Goal: Communication & Community: Connect with others

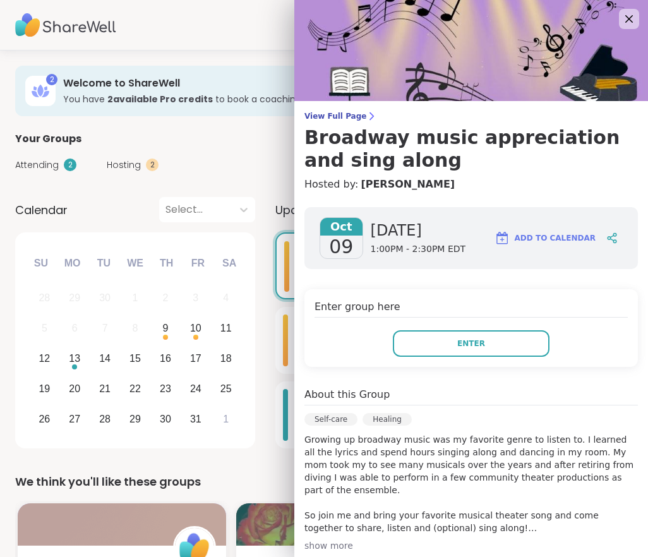
click at [502, 341] on button "Enter" at bounding box center [471, 343] width 157 height 27
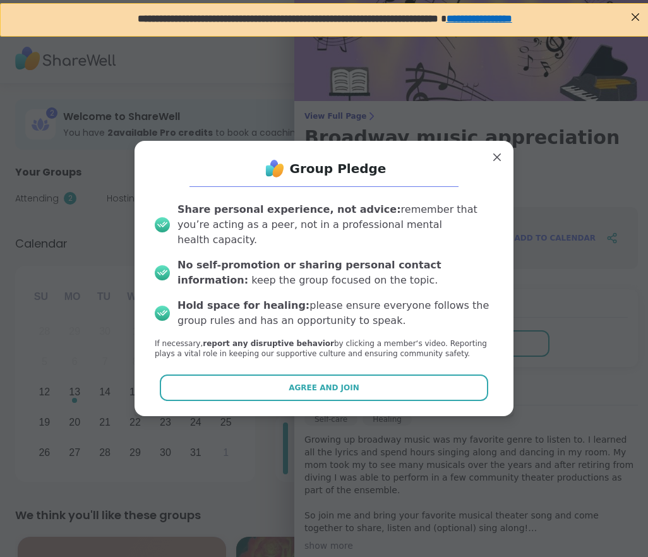
click at [333, 386] on button "Agree and Join" at bounding box center [324, 388] width 329 height 27
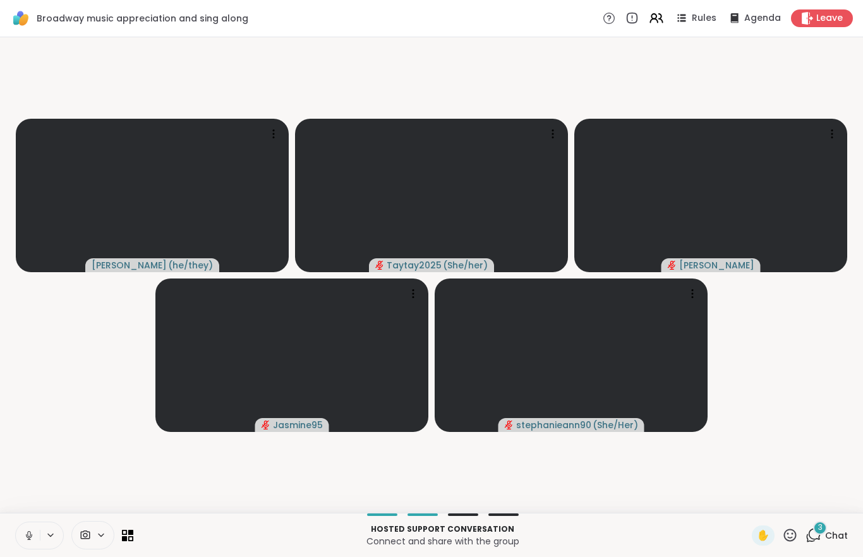
click at [20, 537] on button at bounding box center [28, 535] width 24 height 27
click at [28, 537] on icon at bounding box center [29, 536] width 6 height 4
click at [647, 535] on icon at bounding box center [814, 534] width 12 height 11
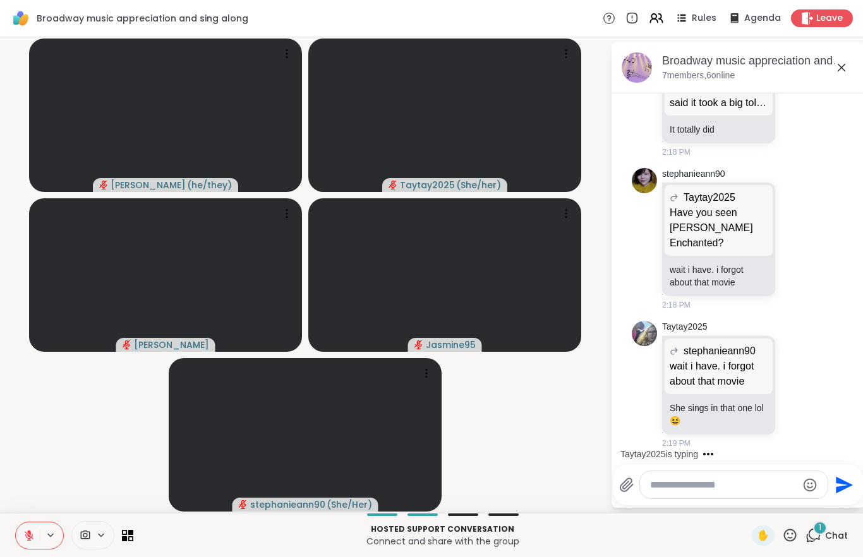
scroll to position [16835, 0]
click at [35, 537] on button at bounding box center [28, 535] width 24 height 27
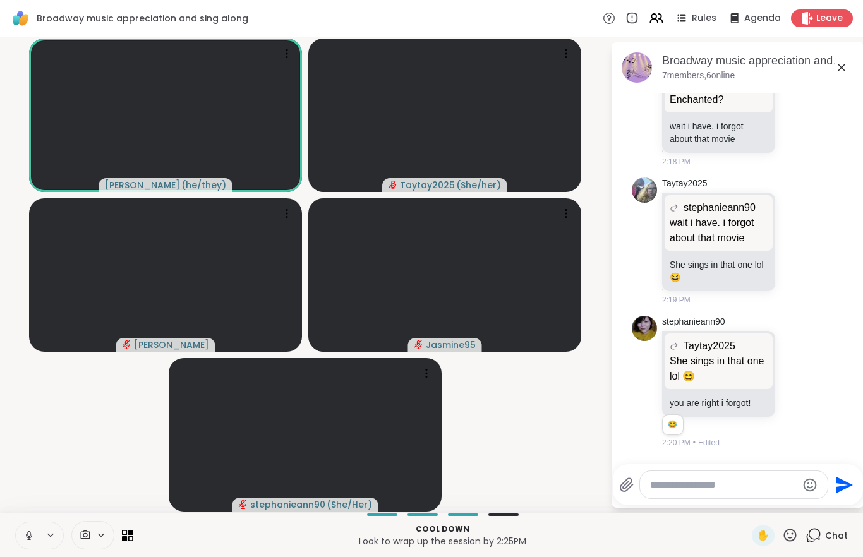
scroll to position [16978, 0]
click at [33, 534] on button at bounding box center [27, 535] width 26 height 27
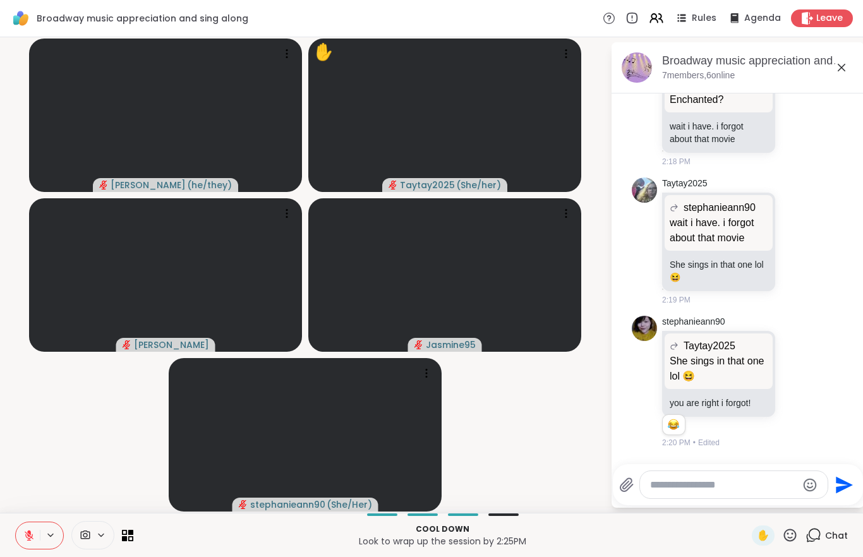
click at [21, 534] on button at bounding box center [28, 535] width 24 height 27
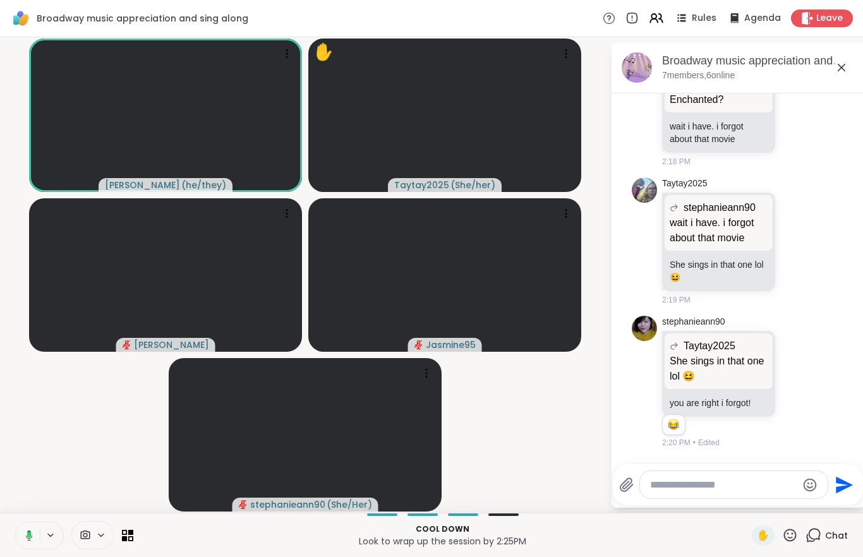
click at [30, 532] on rect at bounding box center [29, 535] width 4 height 6
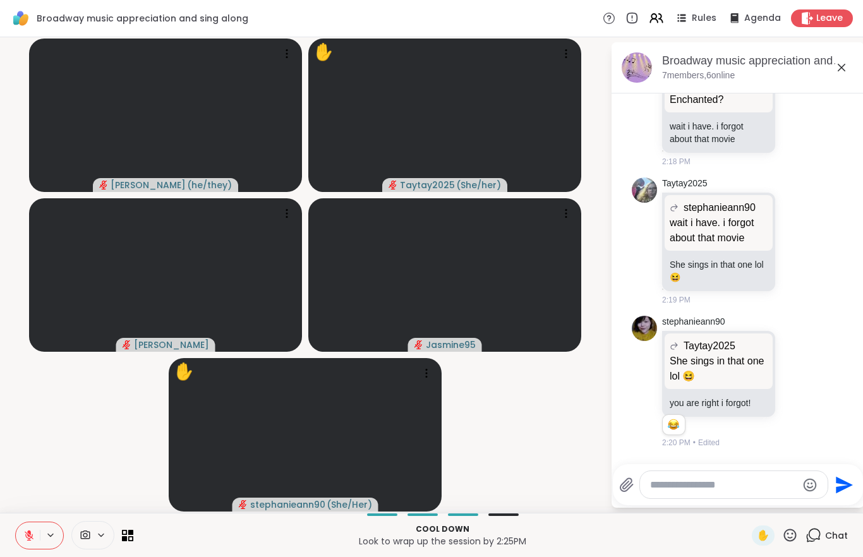
click at [27, 537] on icon at bounding box center [28, 535] width 11 height 11
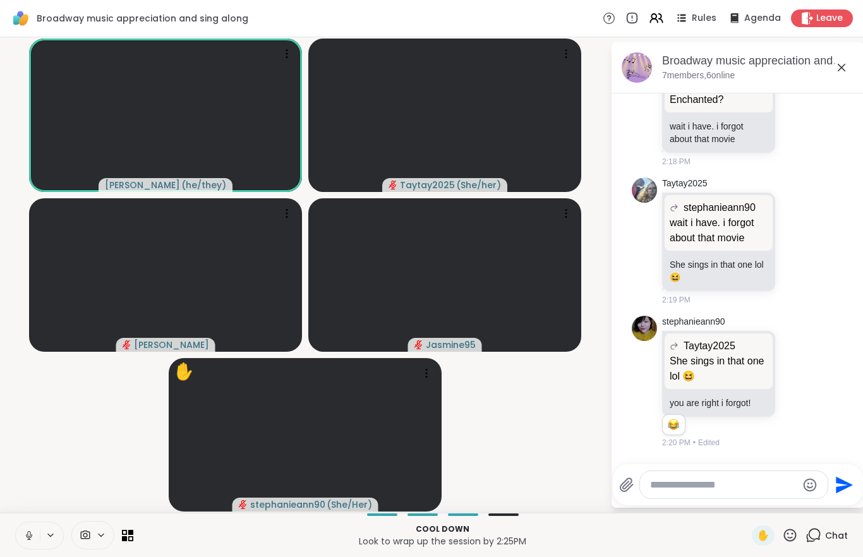
click at [27, 541] on button at bounding box center [28, 535] width 24 height 27
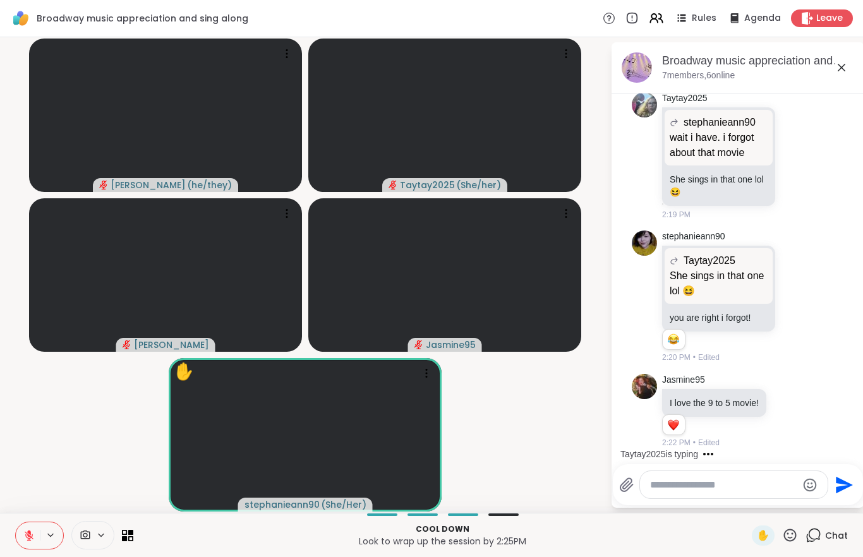
scroll to position [17188, 0]
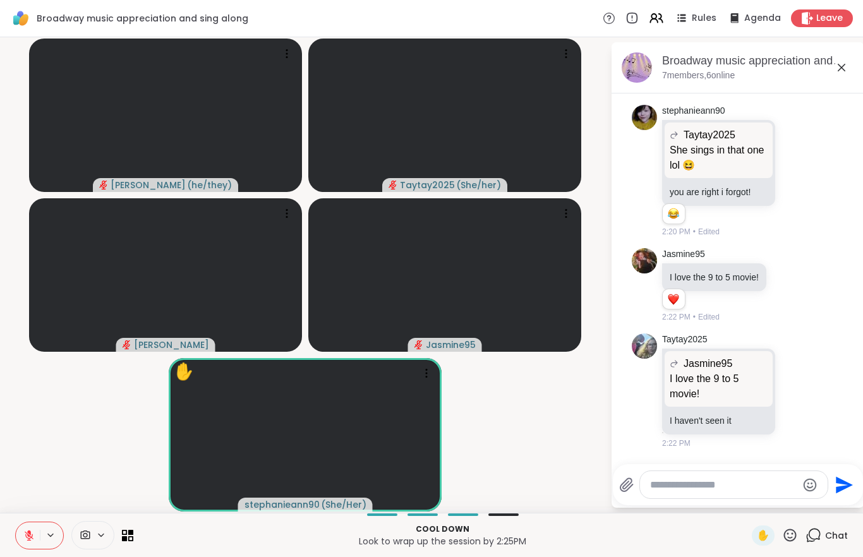
click at [30, 542] on button at bounding box center [28, 535] width 24 height 27
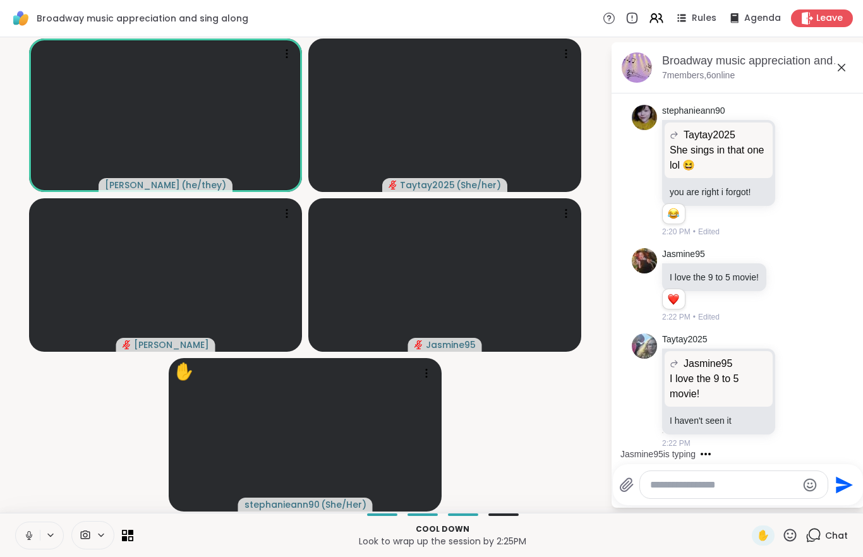
click at [27, 536] on icon at bounding box center [29, 536] width 6 height 4
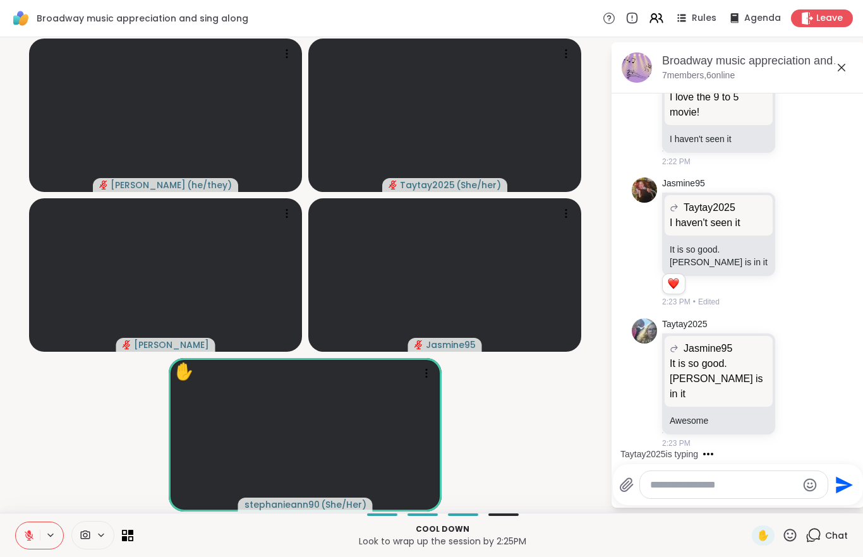
scroll to position [17545, 0]
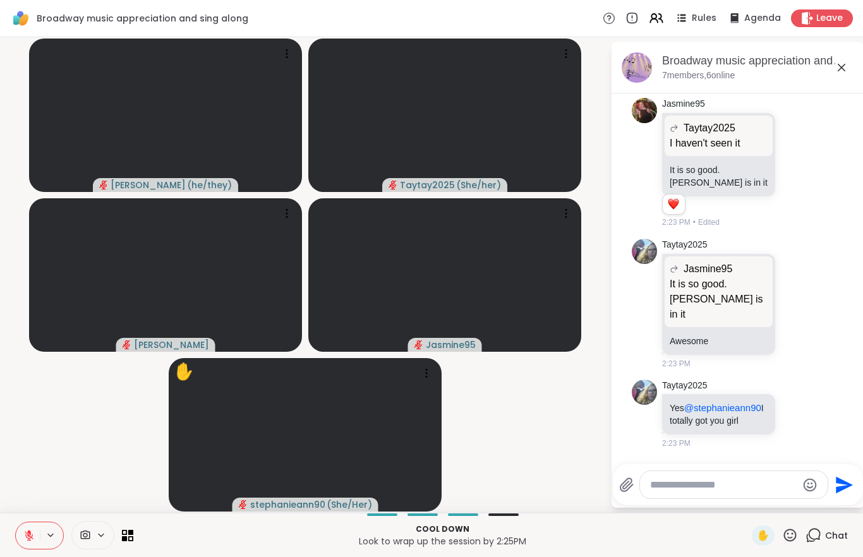
click at [28, 532] on icon at bounding box center [29, 532] width 4 height 5
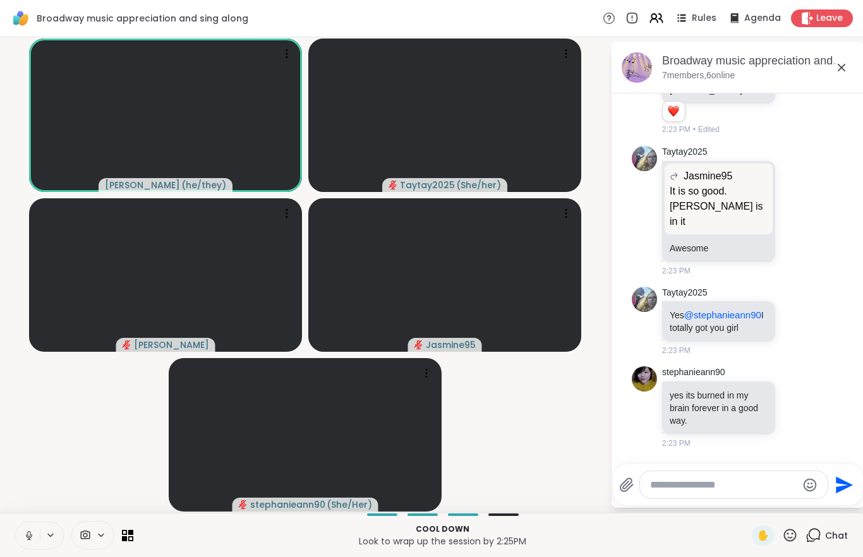
scroll to position [17655, 0]
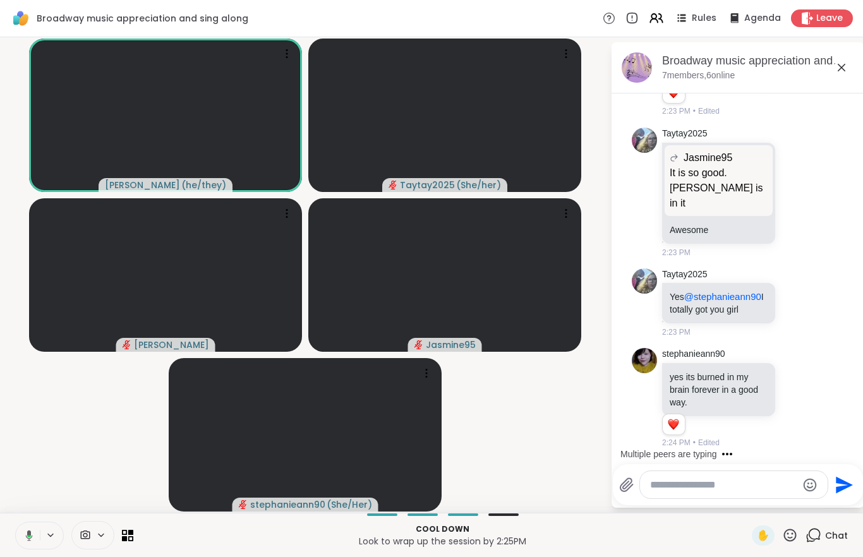
click at [90, 426] on video-player-container "[PERSON_NAME] ( he/they ) Taytay2025 ( She/her ) [PERSON_NAME] Jasmine95 stepha…" at bounding box center [305, 274] width 595 height 465
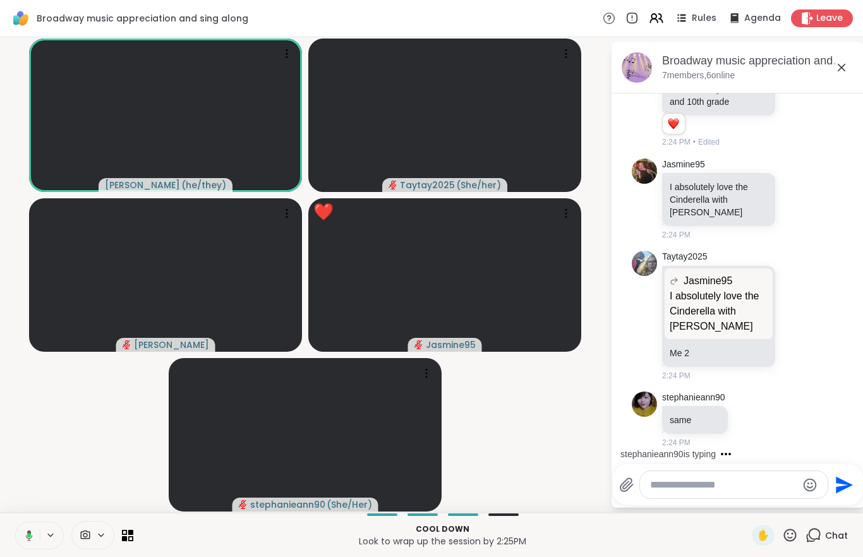
scroll to position [18039, 0]
click at [75, 460] on video-player-container "[PERSON_NAME] ( he/they ) Taytay2025 ( She/her ) [PERSON_NAME] Jasmine95 ❤️ ❤️ …" at bounding box center [305, 274] width 595 height 465
click at [26, 534] on icon at bounding box center [26, 535] width 11 height 11
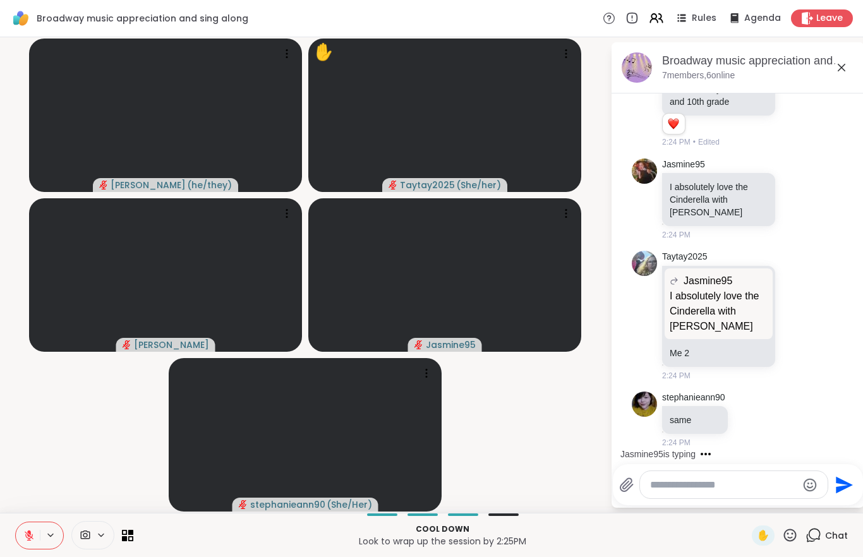
click at [647, 488] on textarea "Type your message" at bounding box center [723, 485] width 147 height 13
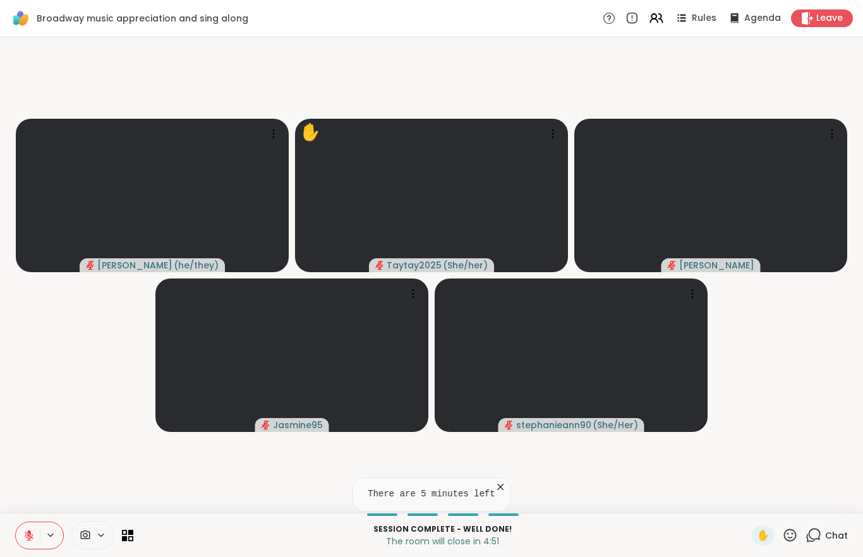
click at [33, 519] on div "Session Complete - well done! The room will close in 4:51 ✋ Chat" at bounding box center [431, 535] width 863 height 44
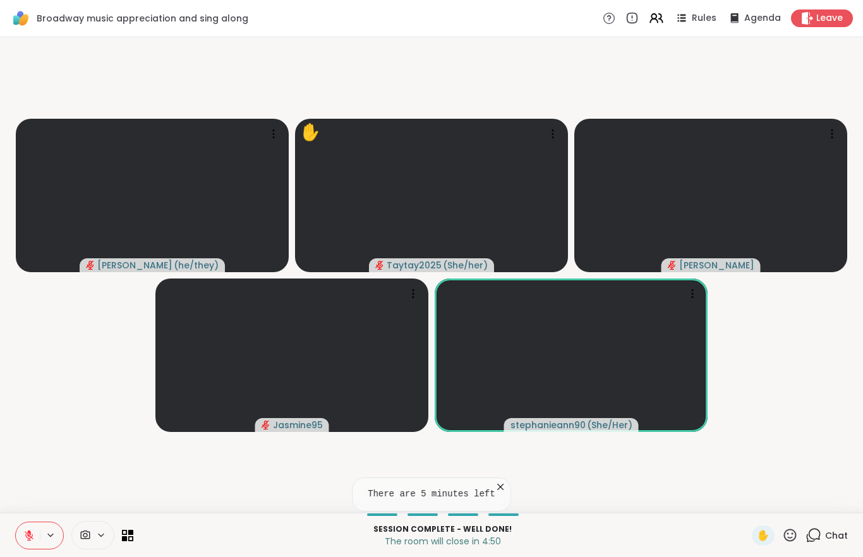
click at [30, 542] on button at bounding box center [28, 535] width 24 height 27
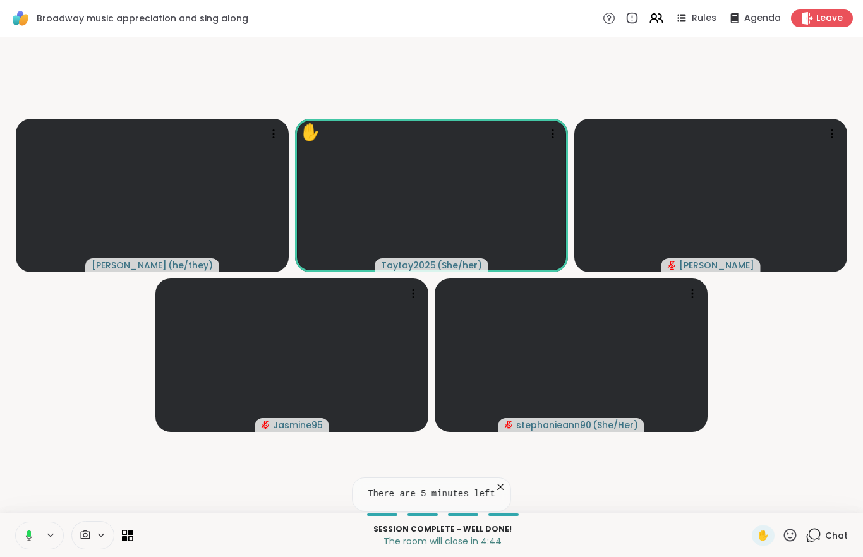
click at [22, 537] on icon at bounding box center [26, 535] width 11 height 11
click at [21, 538] on button at bounding box center [28, 535] width 24 height 27
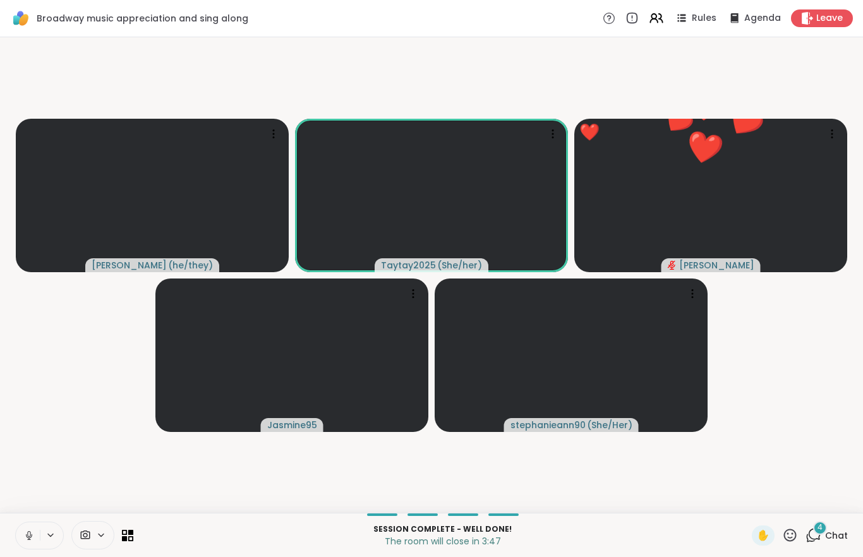
click at [33, 532] on icon at bounding box center [28, 535] width 11 height 11
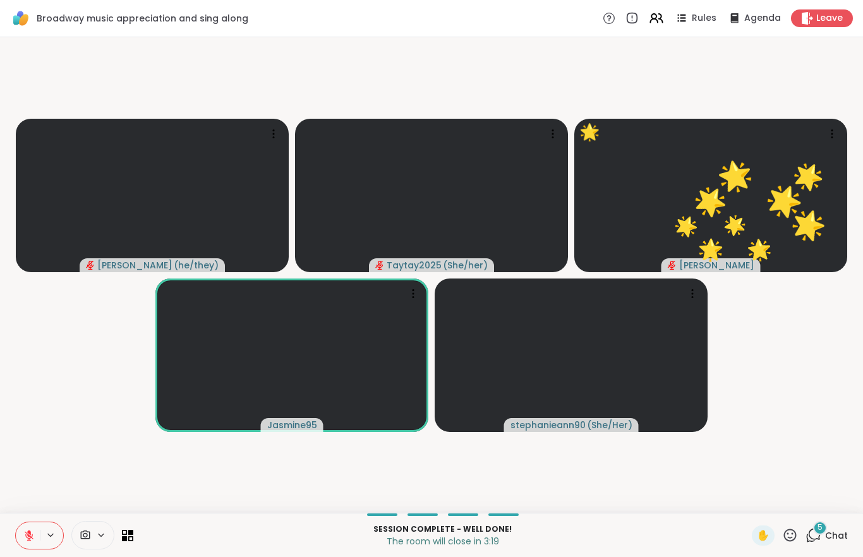
click at [647, 538] on icon at bounding box center [790, 535] width 16 height 16
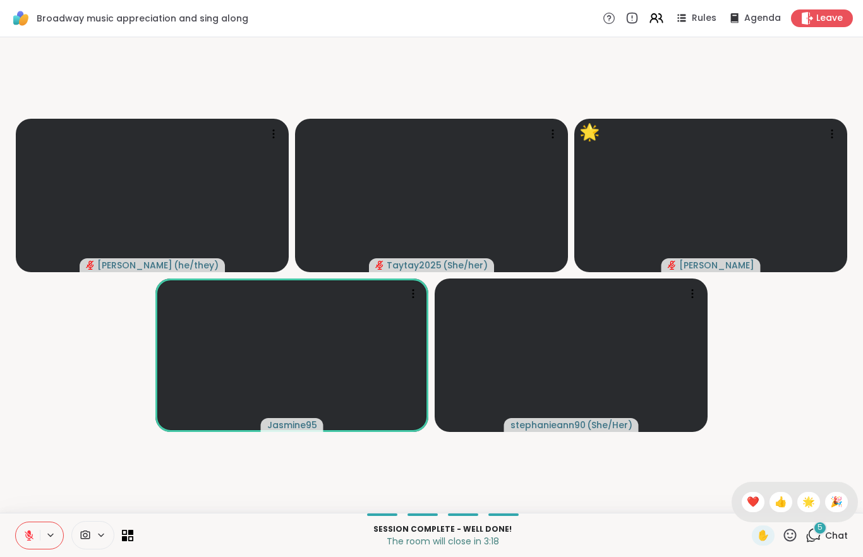
click at [647, 500] on span "❤️" at bounding box center [752, 502] width 13 height 15
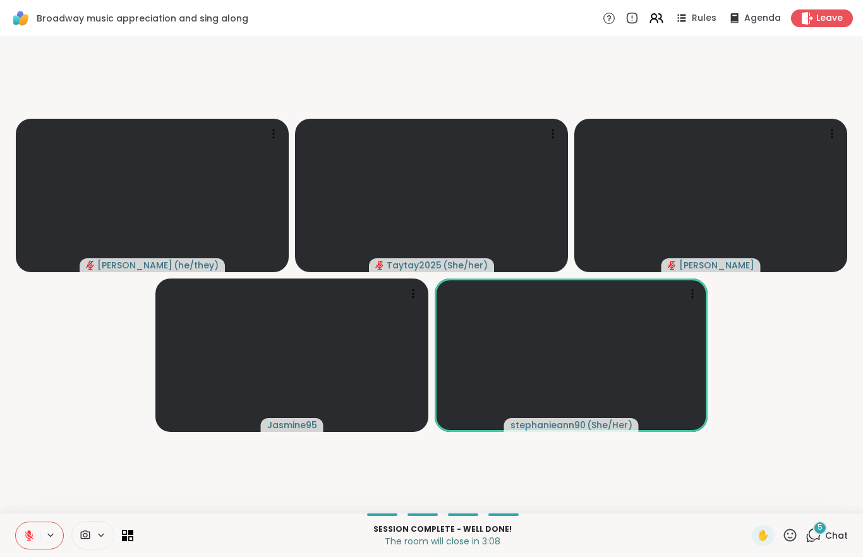
click at [30, 542] on button at bounding box center [28, 535] width 24 height 27
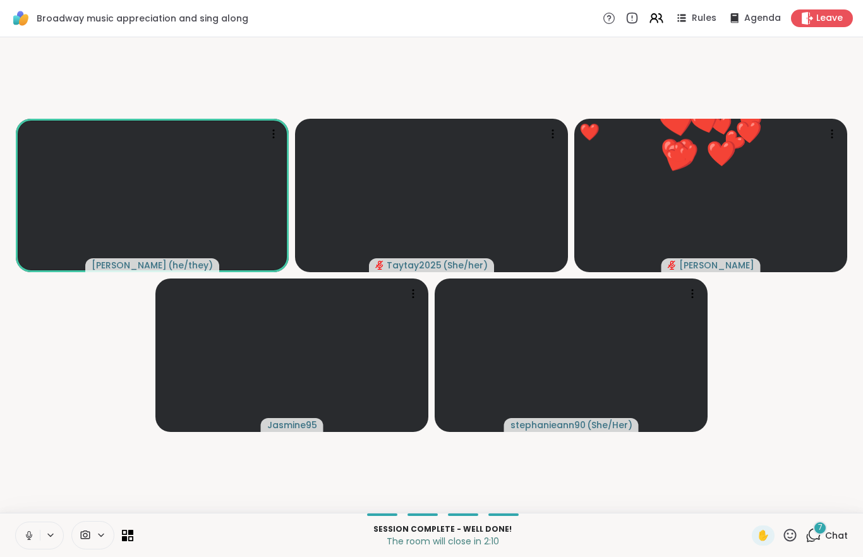
click at [35, 538] on button at bounding box center [28, 535] width 24 height 27
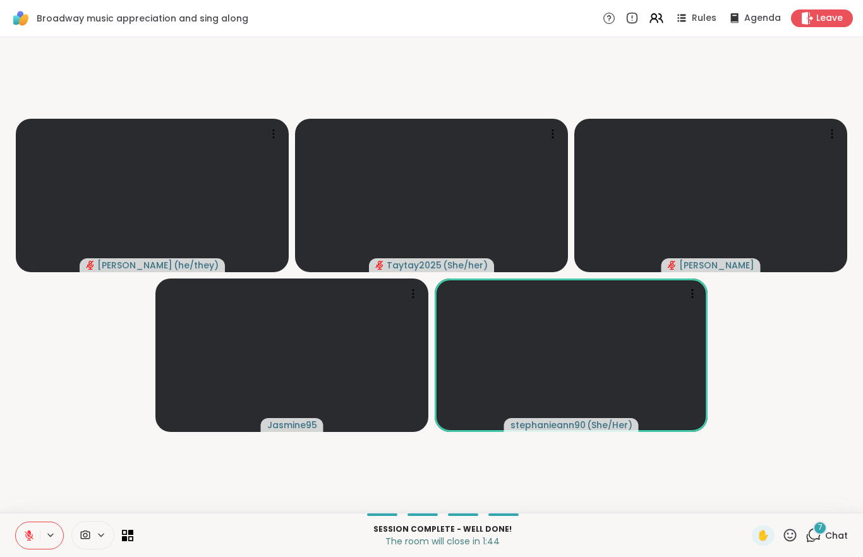
click at [21, 542] on button at bounding box center [28, 535] width 24 height 27
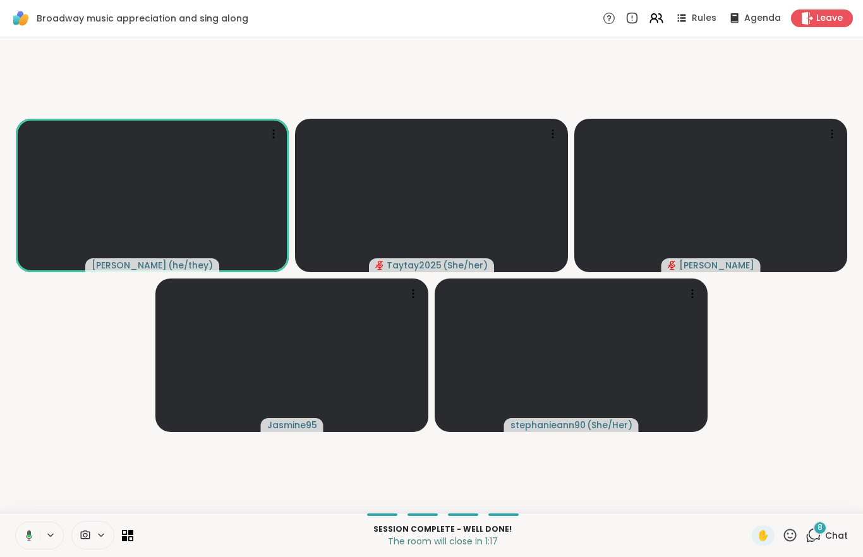
click at [28, 529] on button at bounding box center [27, 535] width 26 height 27
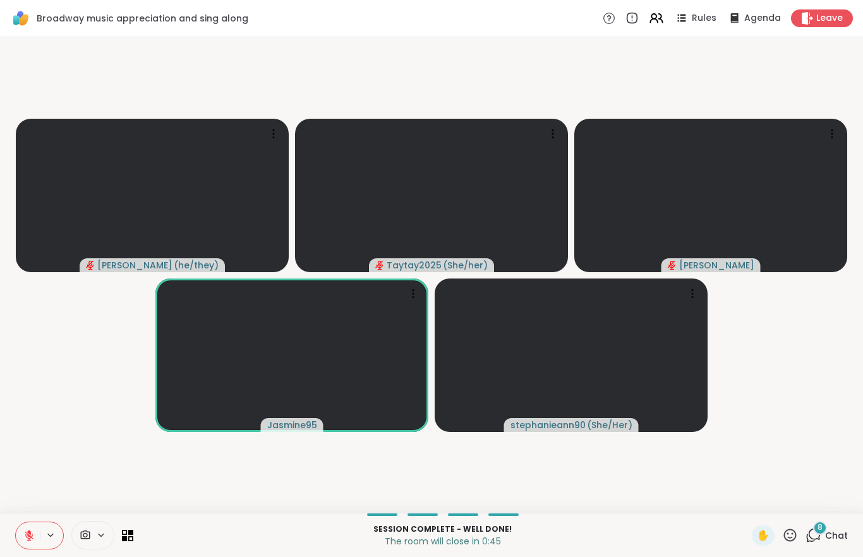
click at [30, 537] on icon at bounding box center [28, 535] width 11 height 11
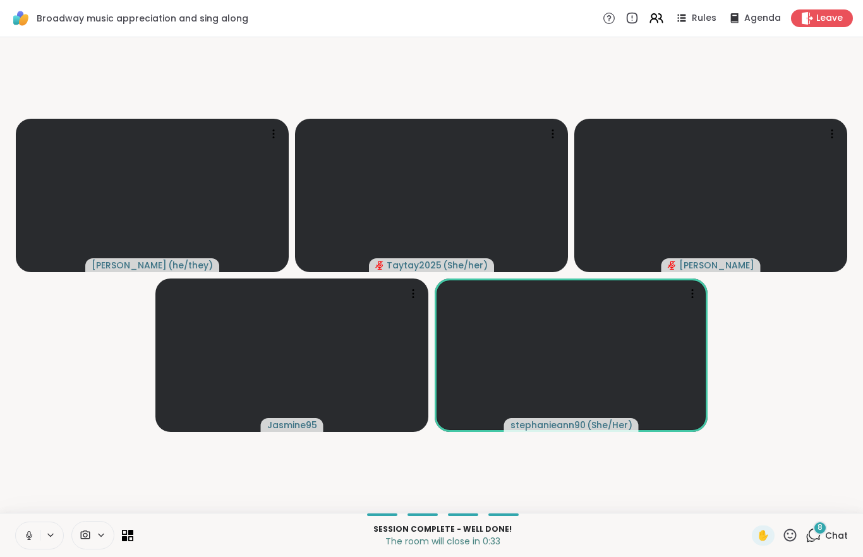
click at [28, 539] on icon at bounding box center [28, 539] width 3 height 1
click at [647, 536] on icon at bounding box center [813, 535] width 16 height 16
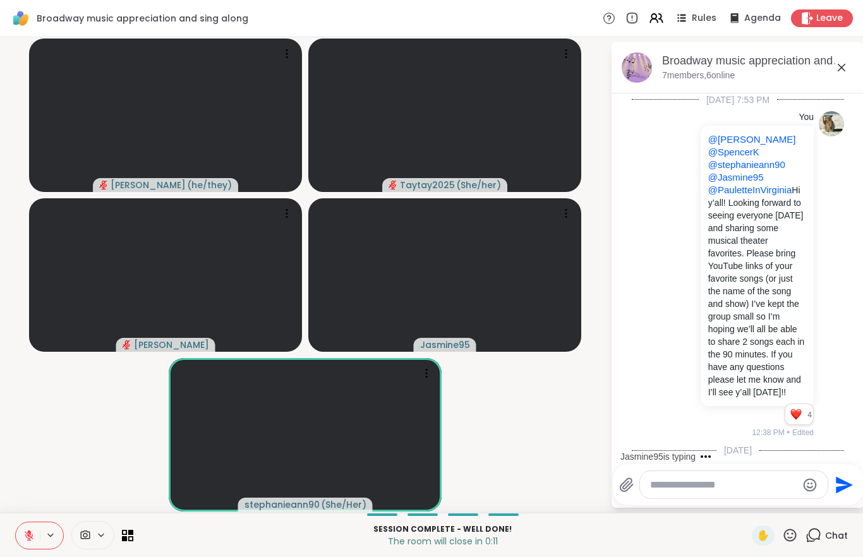
scroll to position [18867, 0]
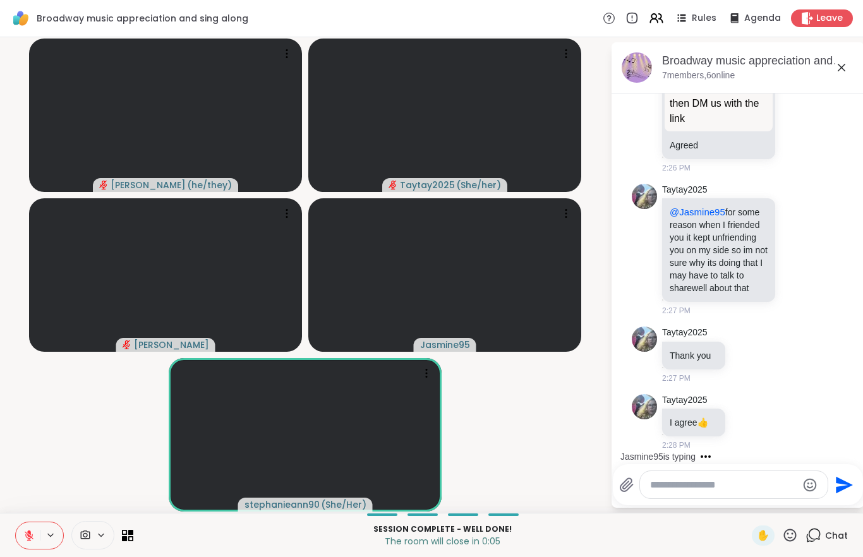
click at [28, 539] on icon at bounding box center [28, 535] width 11 height 11
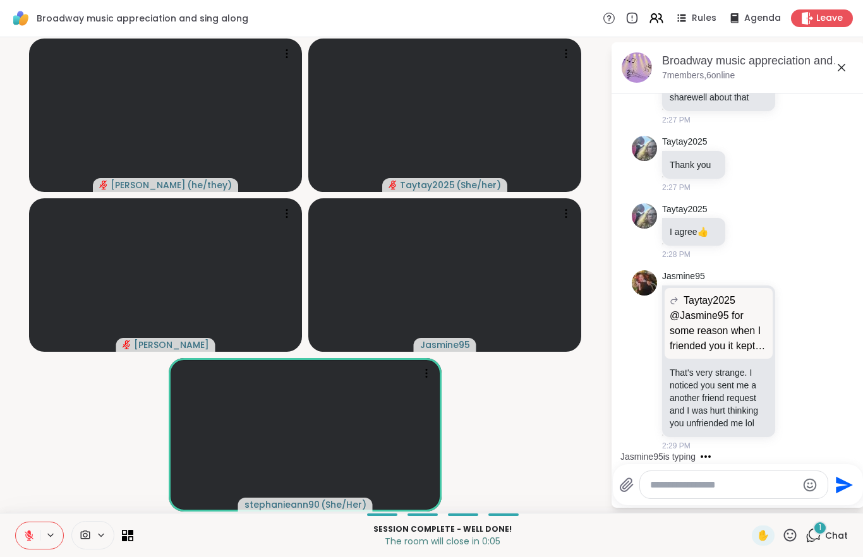
scroll to position [19058, 0]
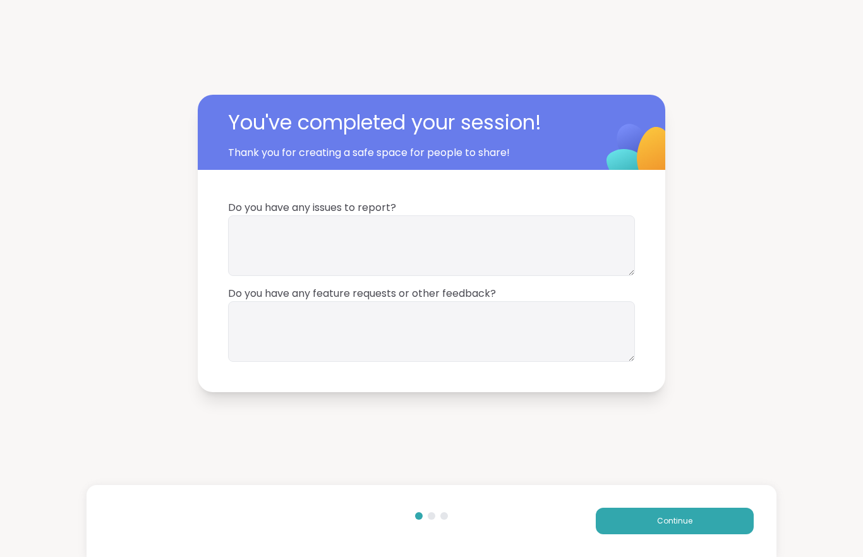
click at [647, 521] on span "Continue" at bounding box center [674, 520] width 35 height 11
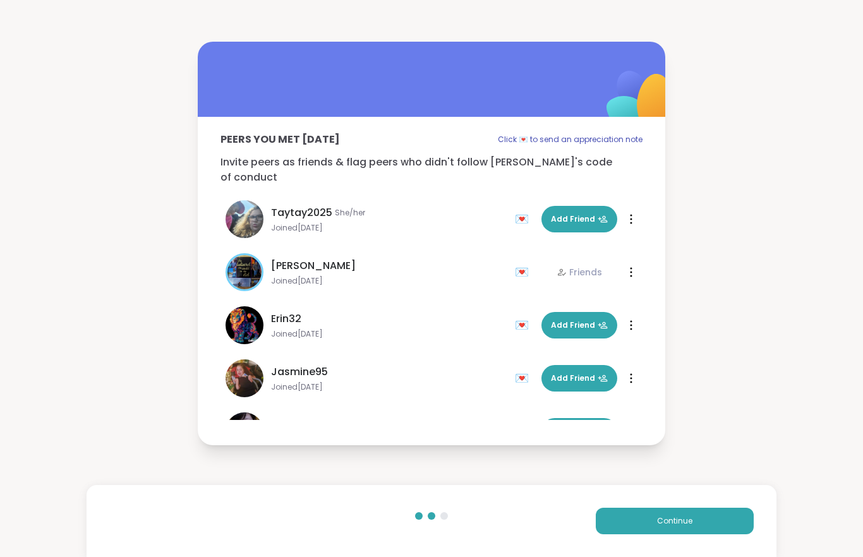
click at [647, 518] on button "Continue" at bounding box center [675, 521] width 158 height 27
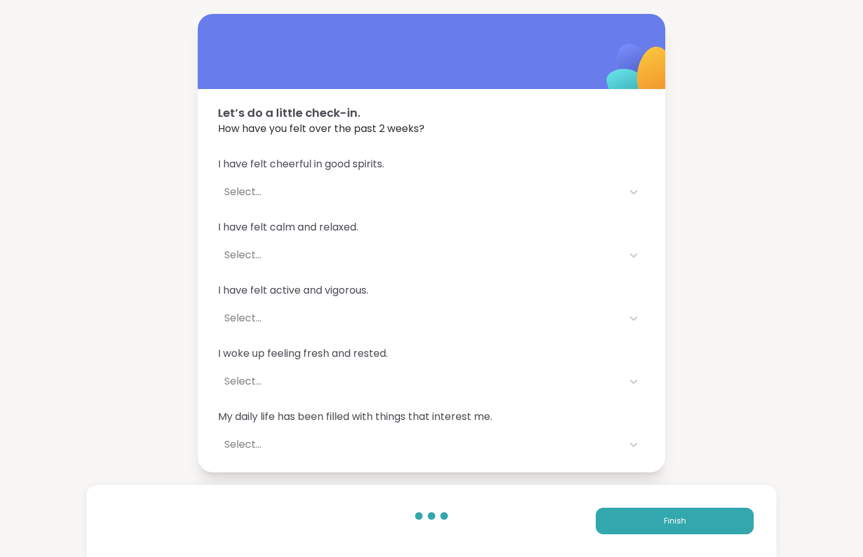
click at [647, 533] on button "Finish" at bounding box center [675, 521] width 158 height 27
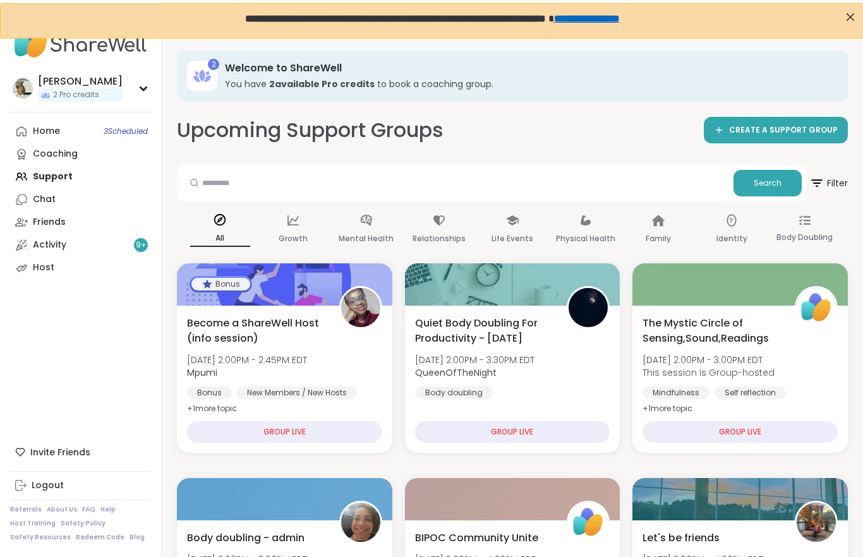
click at [64, 275] on link "Host" at bounding box center [80, 267] width 141 height 23
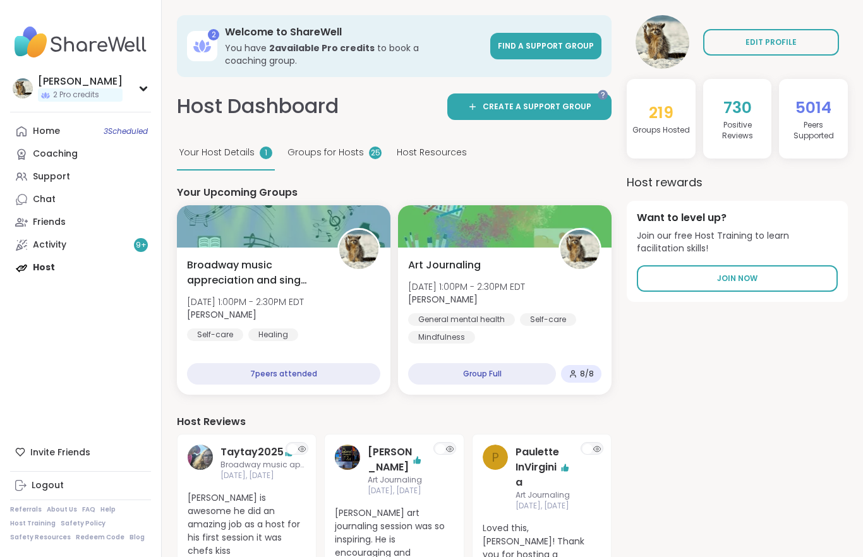
click at [286, 248] on div "Broadway music appreciation and sing along [DATE] 1:00PM - 2:30PM [PERSON_NAME]…" at bounding box center [283, 321] width 213 height 147
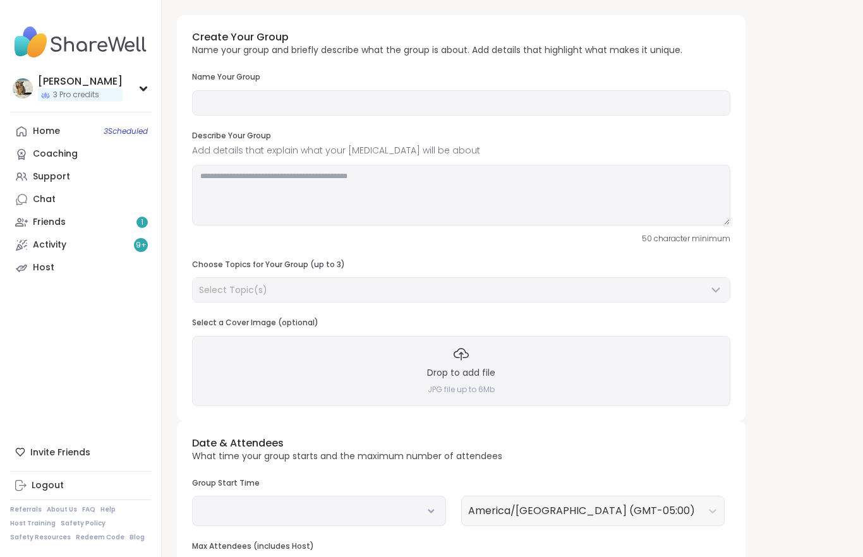
type input "**********"
type input "*"
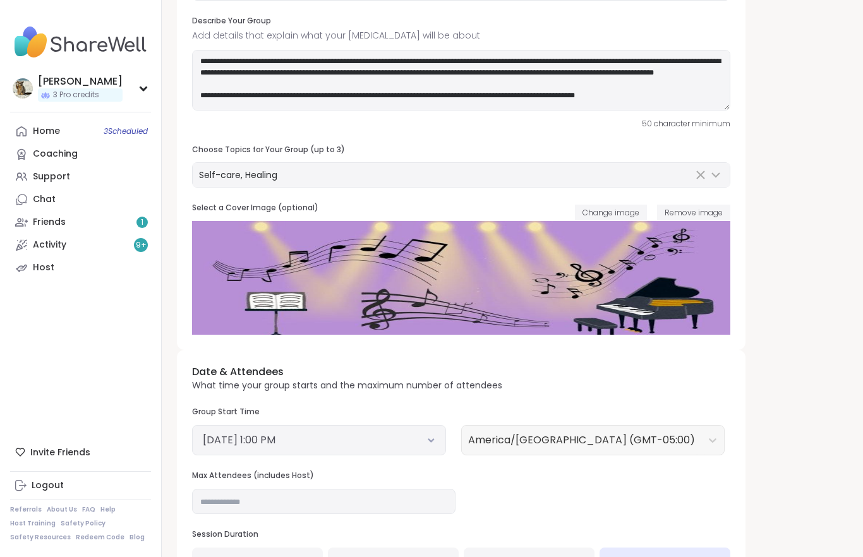
scroll to position [218, 0]
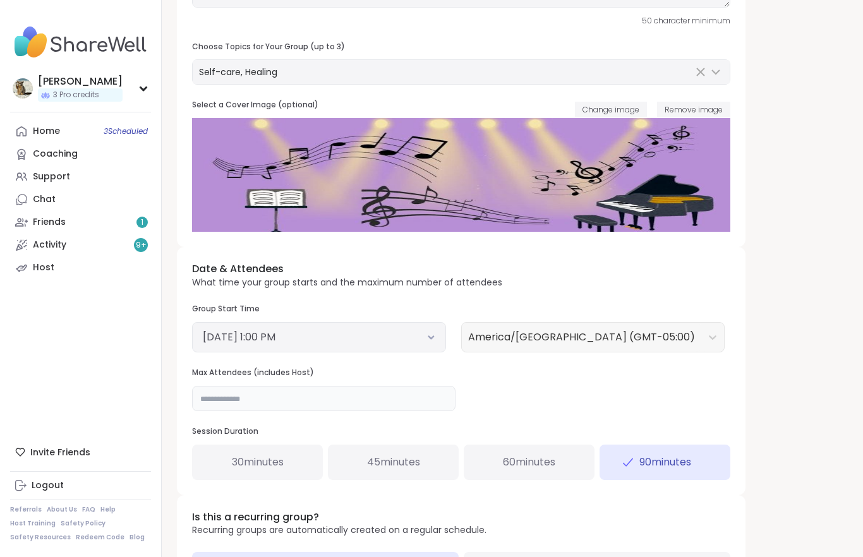
click at [301, 402] on input "*" at bounding box center [323, 398] width 263 height 25
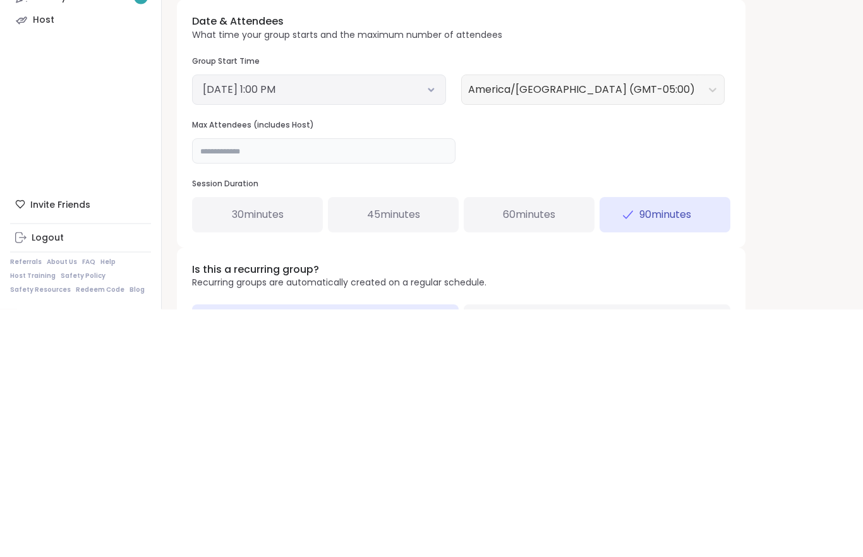
type input "*"
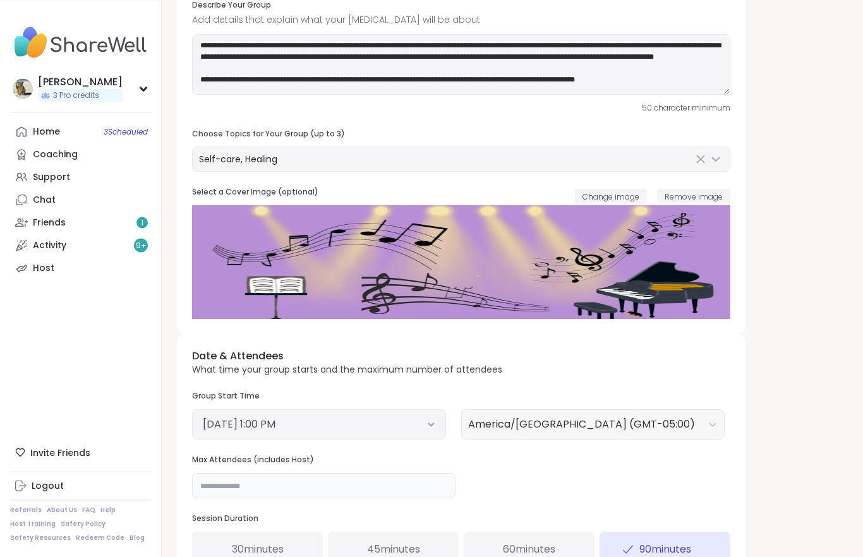
scroll to position [130, 0]
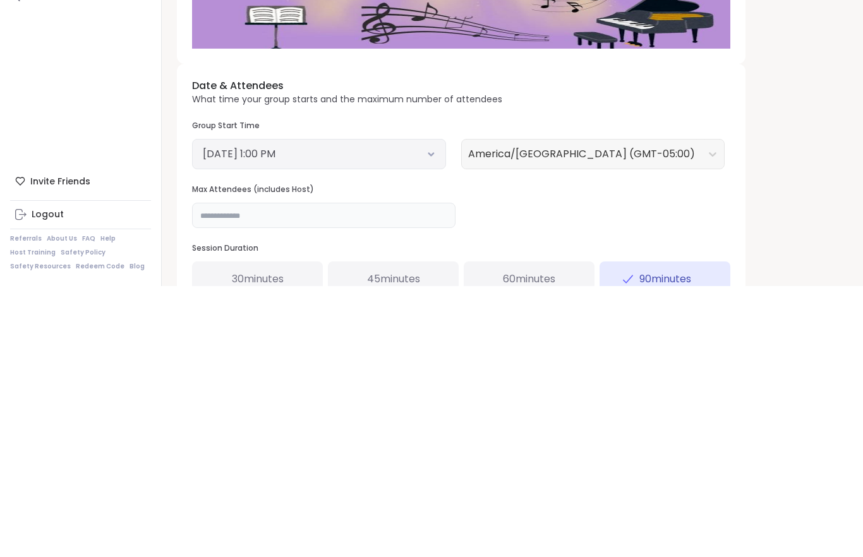
type input "*"
click at [429, 424] on icon at bounding box center [431, 425] width 4 height 3
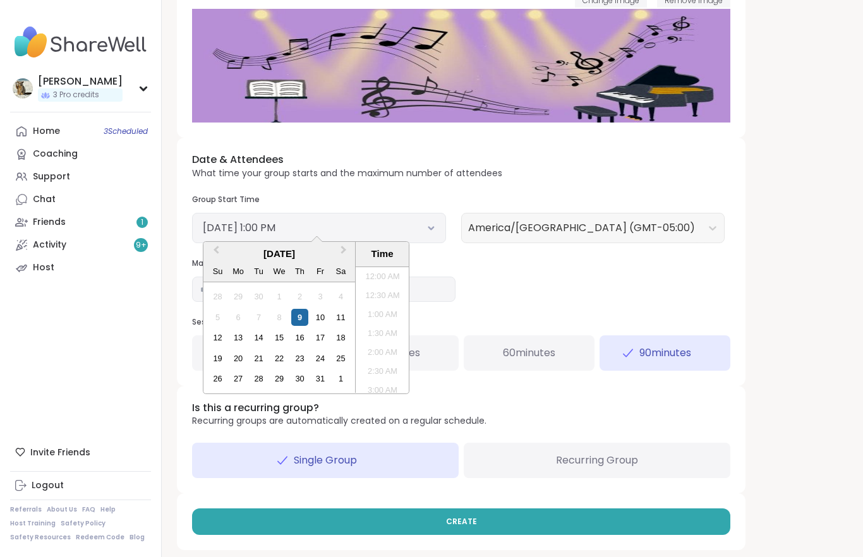
scroll to position [439, 0]
click at [306, 337] on div "16" at bounding box center [299, 337] width 17 height 17
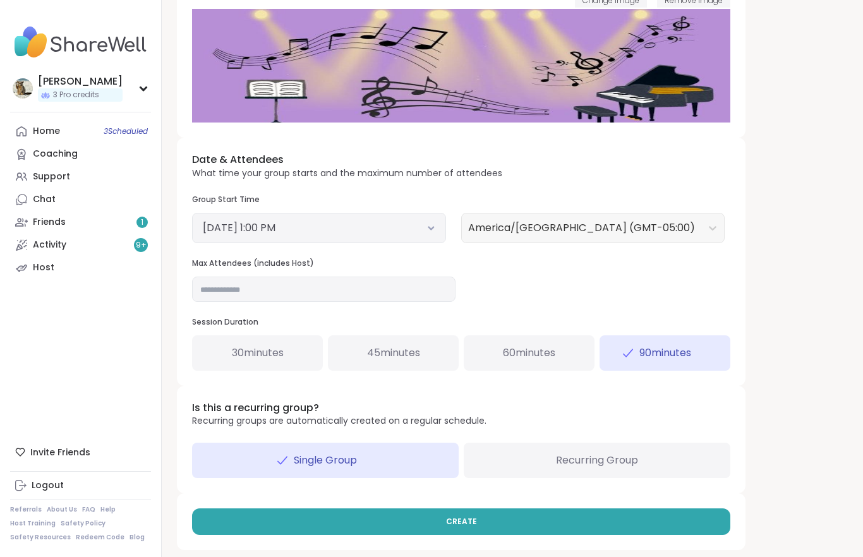
click at [781, 272] on div "**********" at bounding box center [512, 119] width 671 height 862
click at [460, 517] on span "CREATE" at bounding box center [461, 521] width 31 height 11
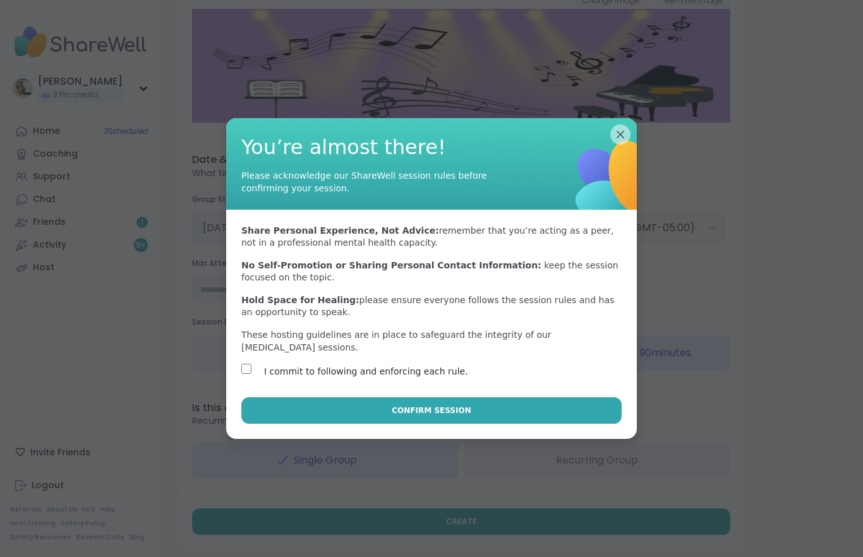
click at [412, 397] on button "Confirm Session" at bounding box center [431, 410] width 380 height 27
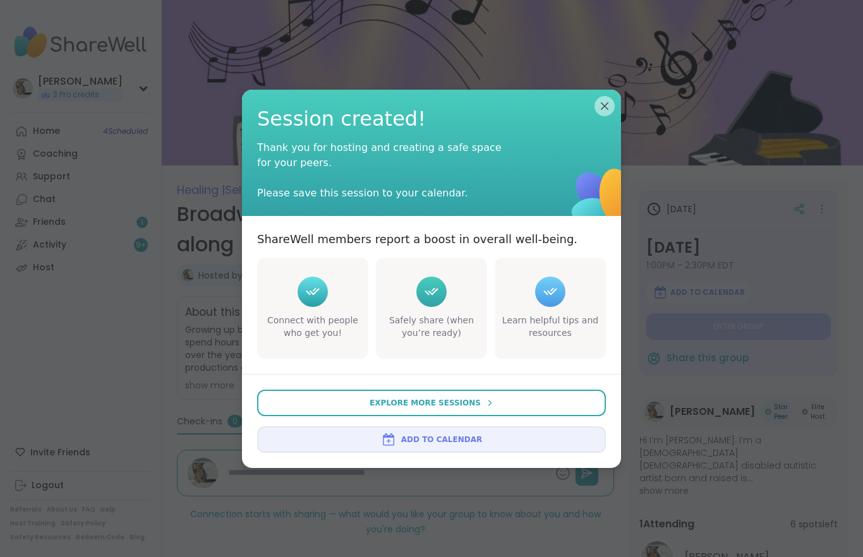
click at [396, 435] on img at bounding box center [388, 439] width 15 height 15
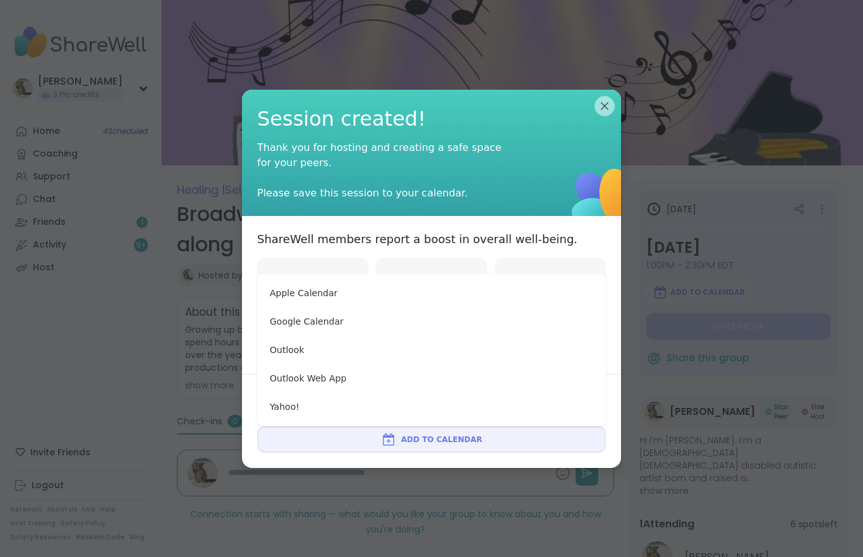
click at [323, 296] on button "Apple Calendar" at bounding box center [431, 293] width 339 height 28
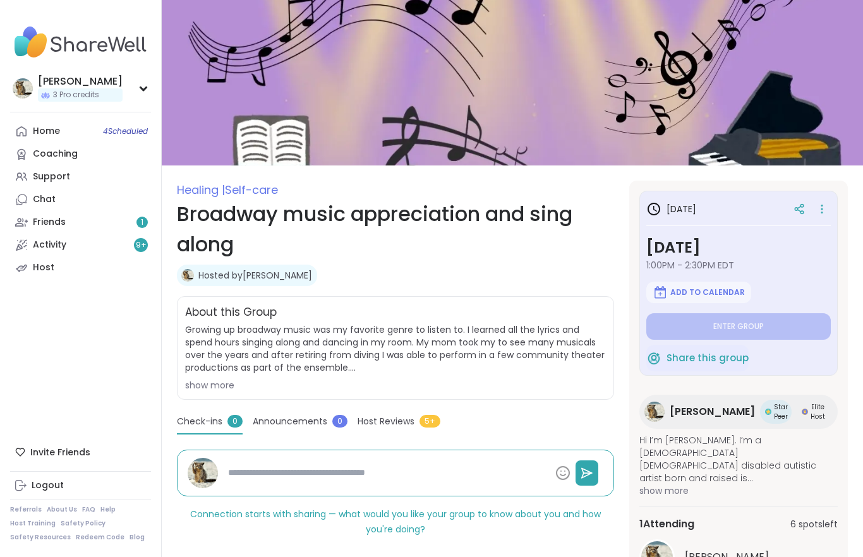
click at [798, 200] on div at bounding box center [799, 209] width 23 height 23
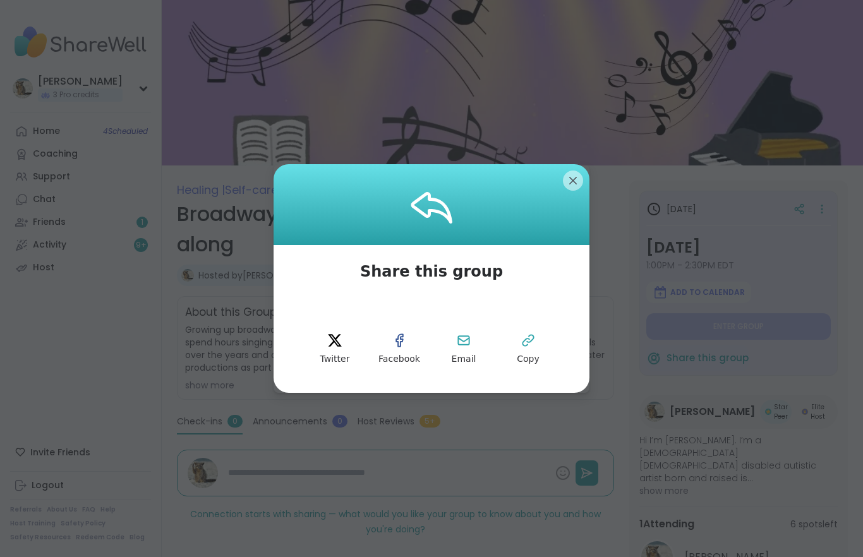
click at [530, 354] on span "Copy" at bounding box center [528, 359] width 23 height 13
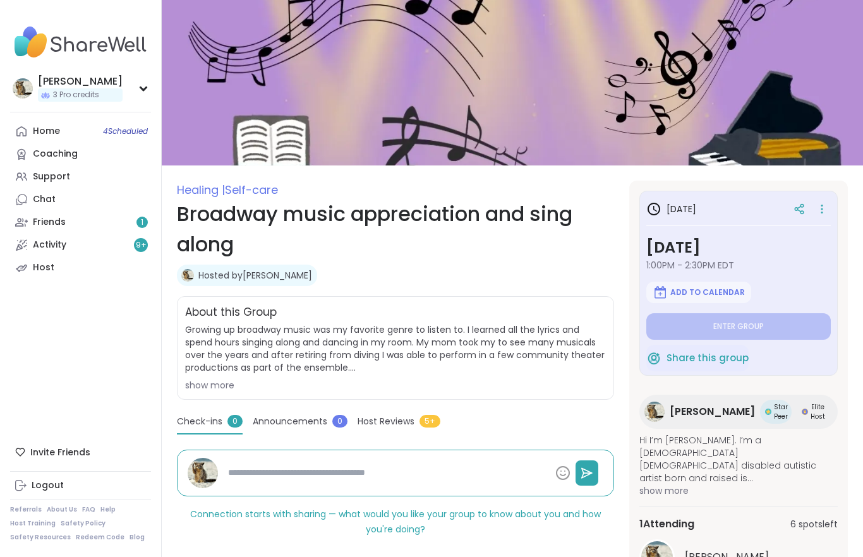
click at [570, 191] on span "Healing | Self-care" at bounding box center [395, 190] width 437 height 18
click at [89, 246] on link "Activity 9 +" at bounding box center [80, 245] width 141 height 23
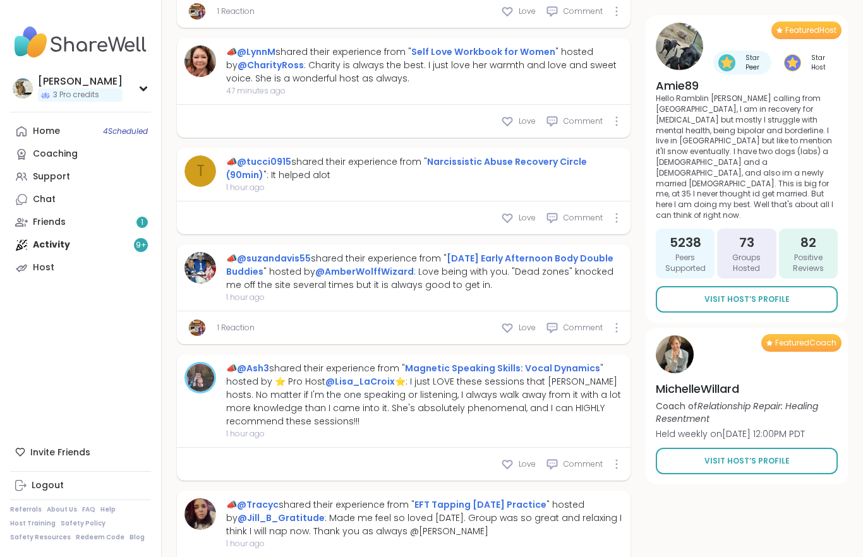
scroll to position [1076, 0]
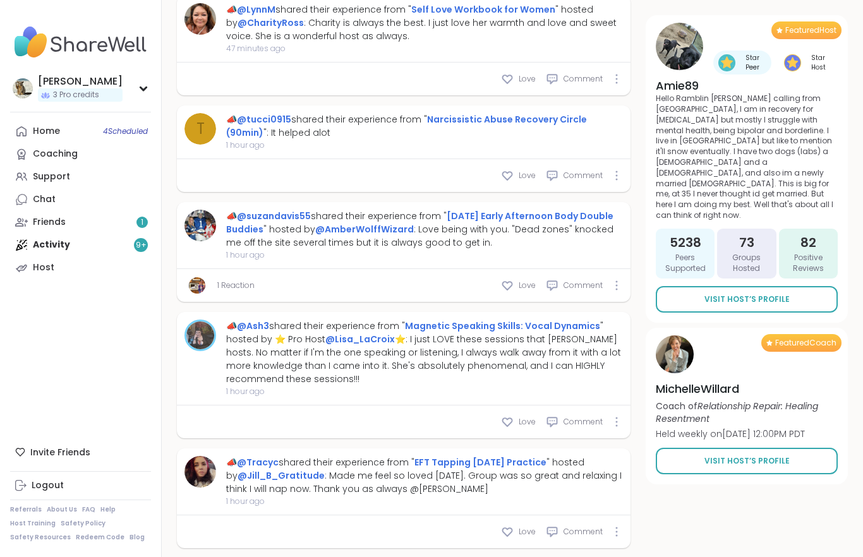
type textarea "*"
click at [66, 209] on link "Chat" at bounding box center [80, 199] width 141 height 23
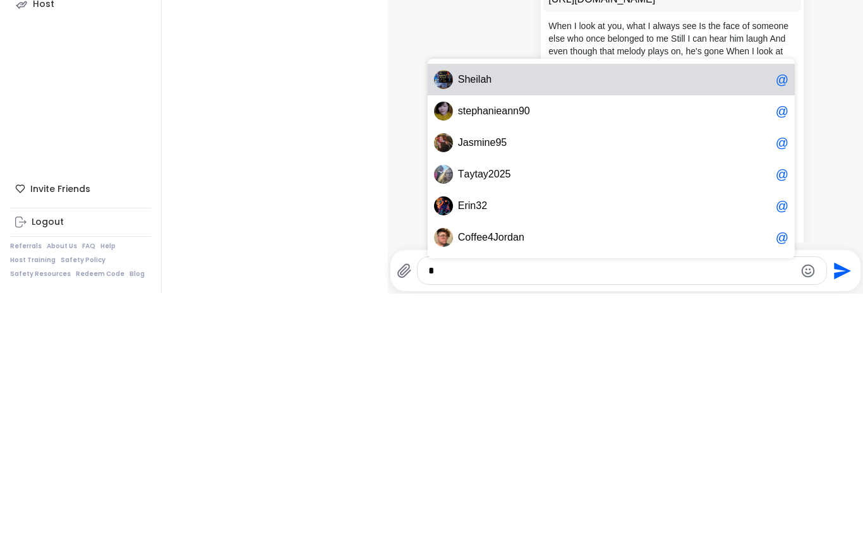
click at [534, 337] on span "S h e i l a h" at bounding box center [614, 343] width 313 height 13
click at [544, 368] on span "s t e p h a n i e a n n 9 0" at bounding box center [614, 374] width 313 height 13
click at [518, 400] on span "J a s m i n e 9 5" at bounding box center [614, 406] width 313 height 13
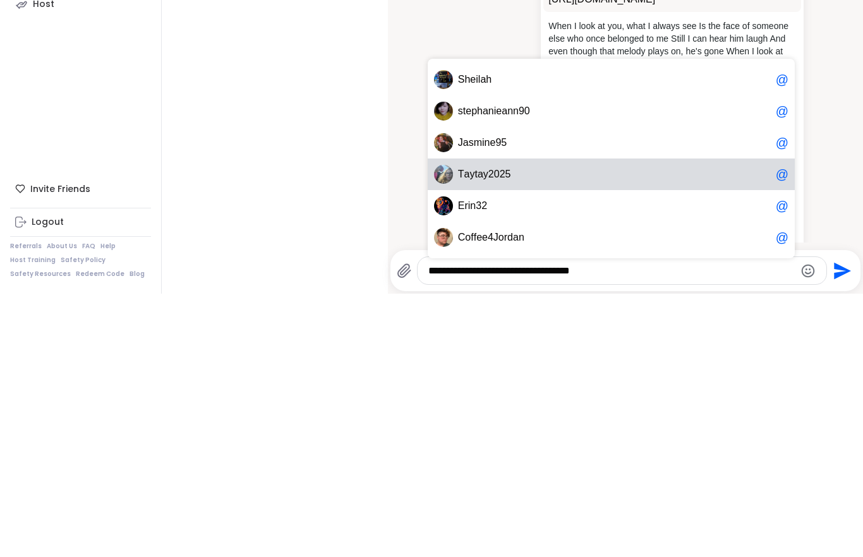
click at [519, 431] on span "T a y t a y 2 0 2 5" at bounding box center [614, 437] width 313 height 13
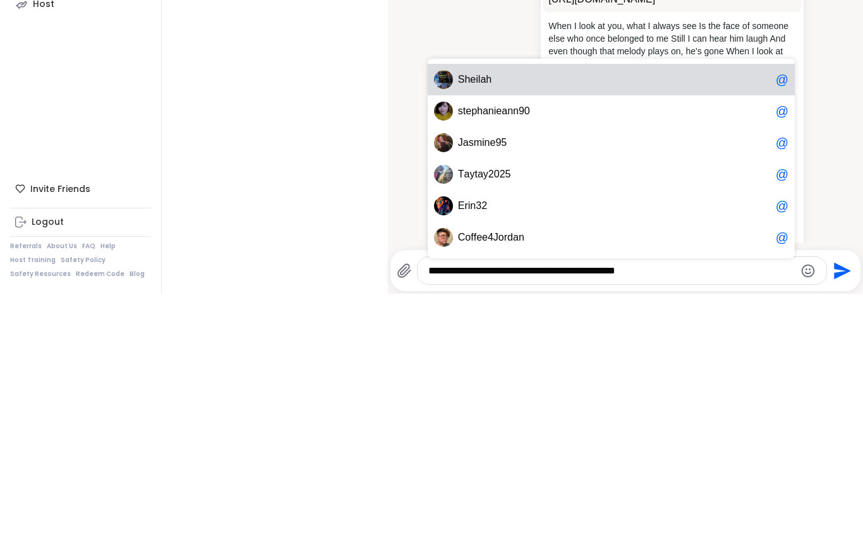
click at [518, 453] on div "E r i n 3 2 @" at bounding box center [611, 469] width 367 height 32
click at [524, 495] on span "n" at bounding box center [521, 501] width 6 height 13
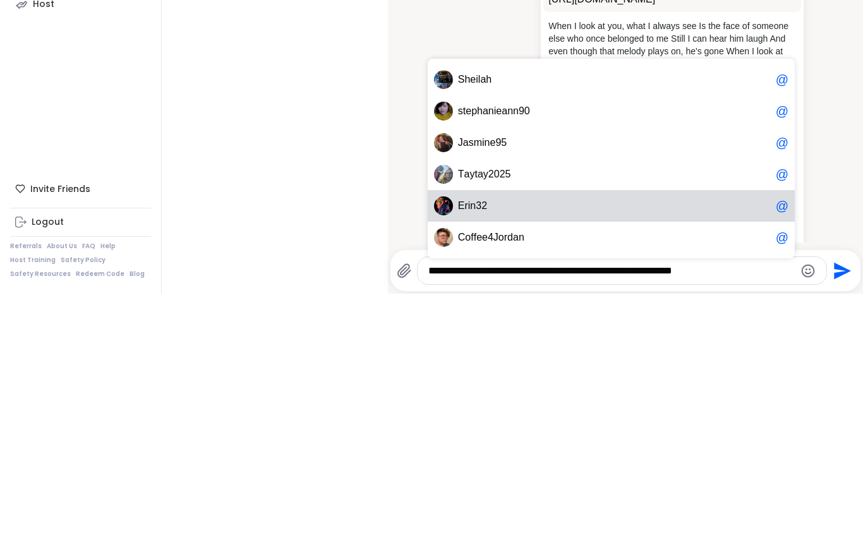
click at [524, 463] on span "E r i n 3 2" at bounding box center [614, 469] width 313 height 13
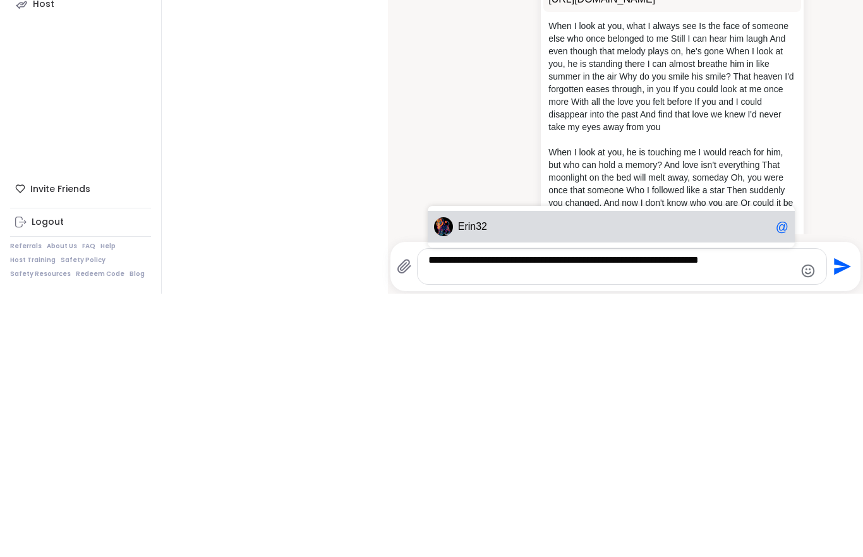
click at [515, 505] on div "**********" at bounding box center [625, 529] width 470 height 49
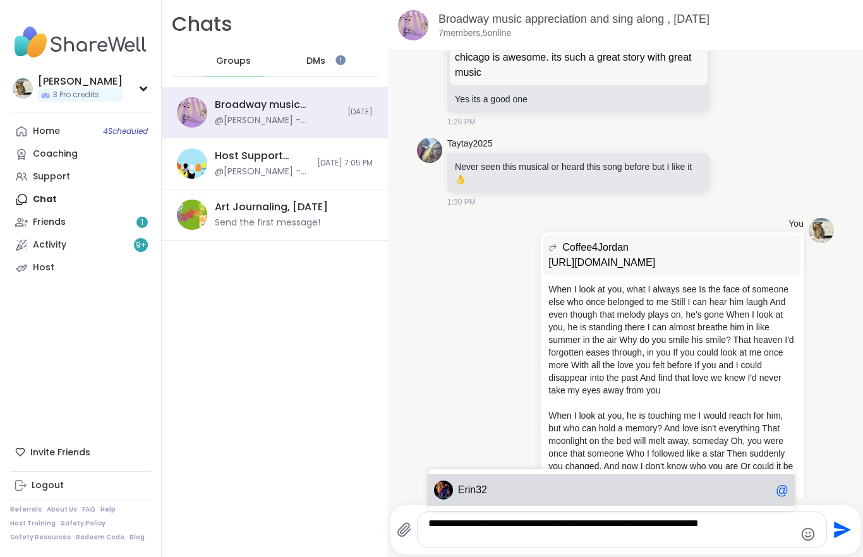
click at [503, 540] on textarea "**********" at bounding box center [611, 529] width 366 height 25
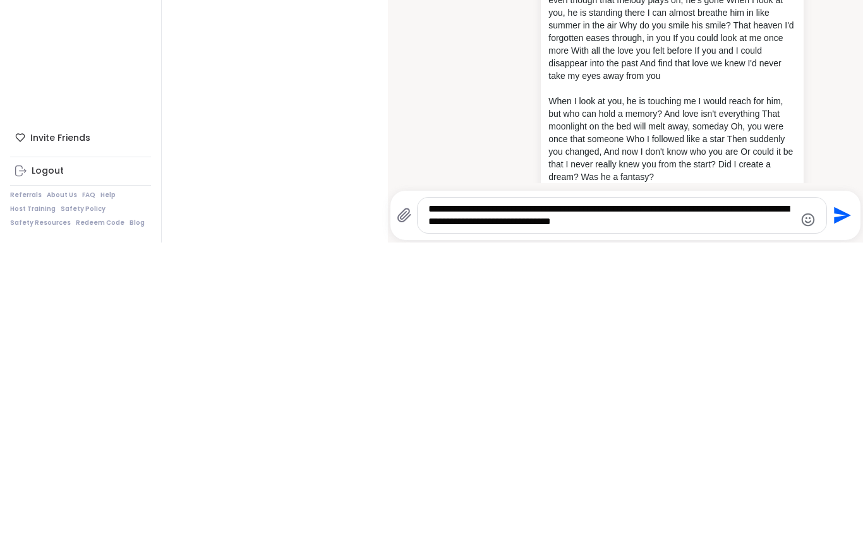
type textarea "**********"
click at [844, 522] on icon "Send" at bounding box center [842, 530] width 17 height 17
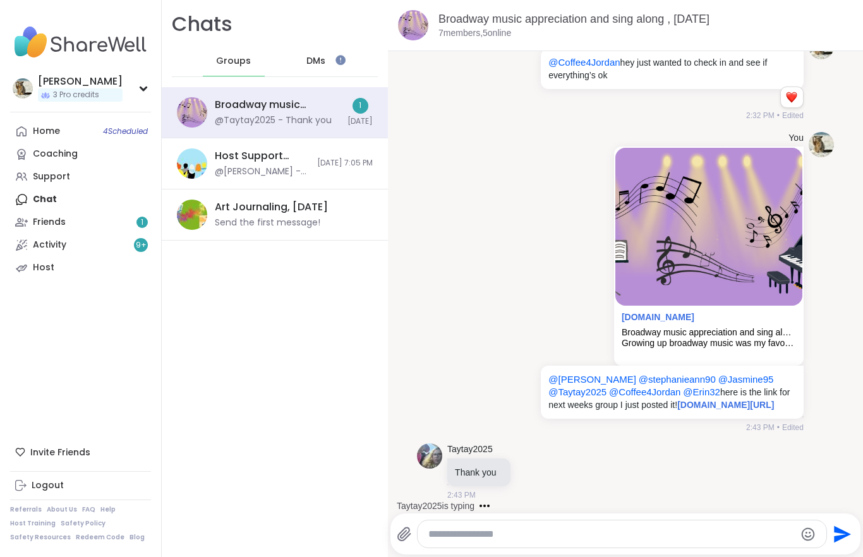
scroll to position [12243, 0]
click at [551, 471] on icon at bounding box center [546, 471] width 9 height 9
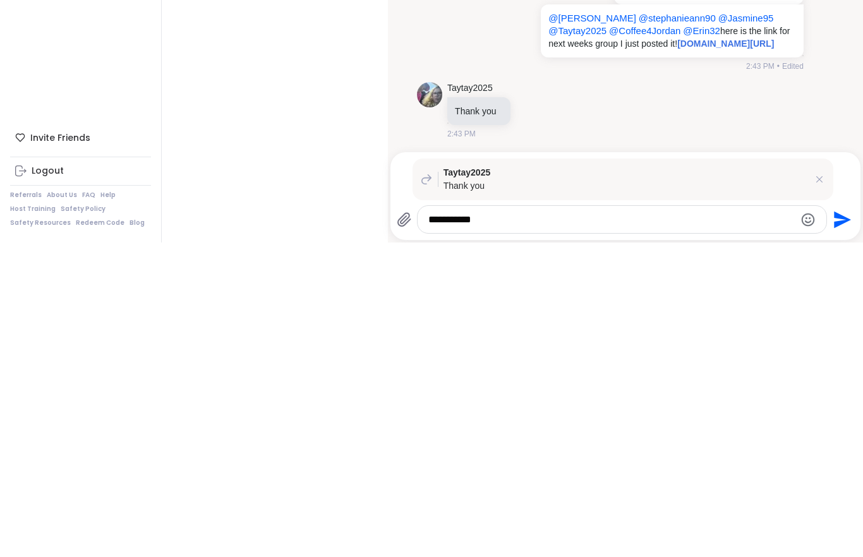
type textarea "**********"
click at [844, 524] on icon "Send" at bounding box center [840, 534] width 20 height 20
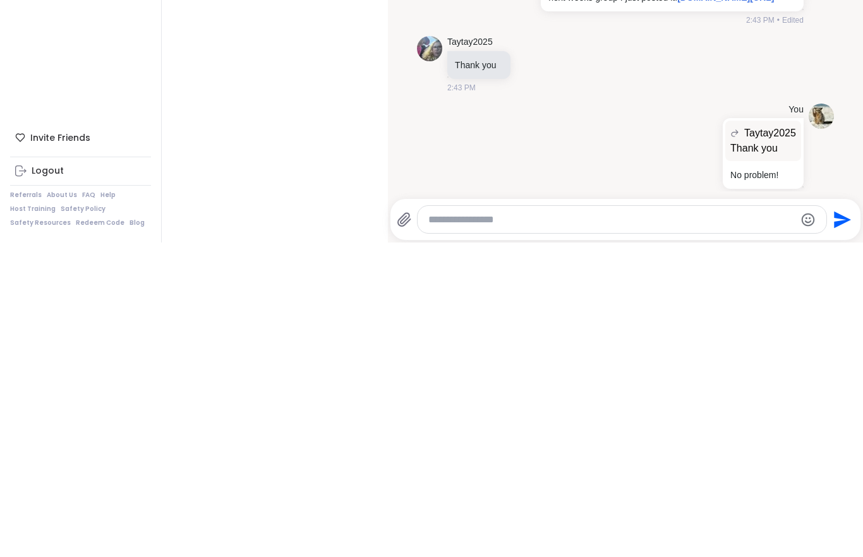
scroll to position [12353, 0]
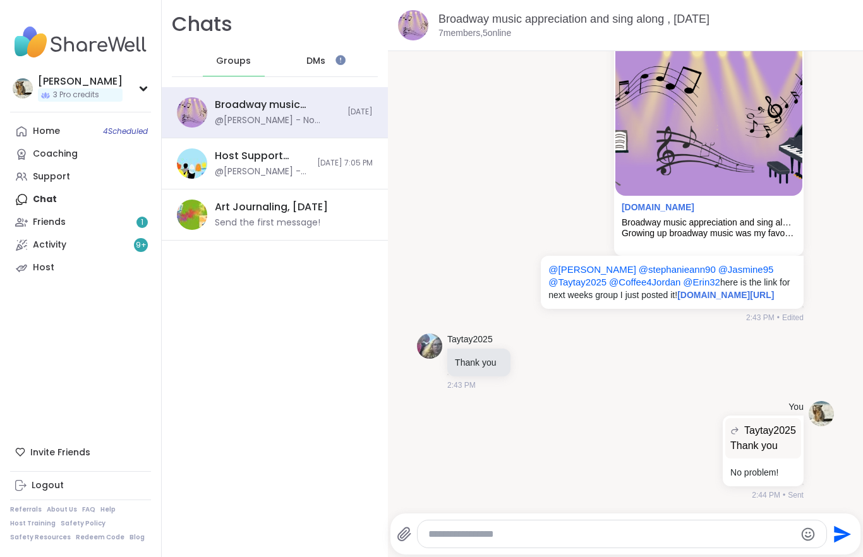
click at [84, 230] on link "Friends 1" at bounding box center [80, 222] width 141 height 23
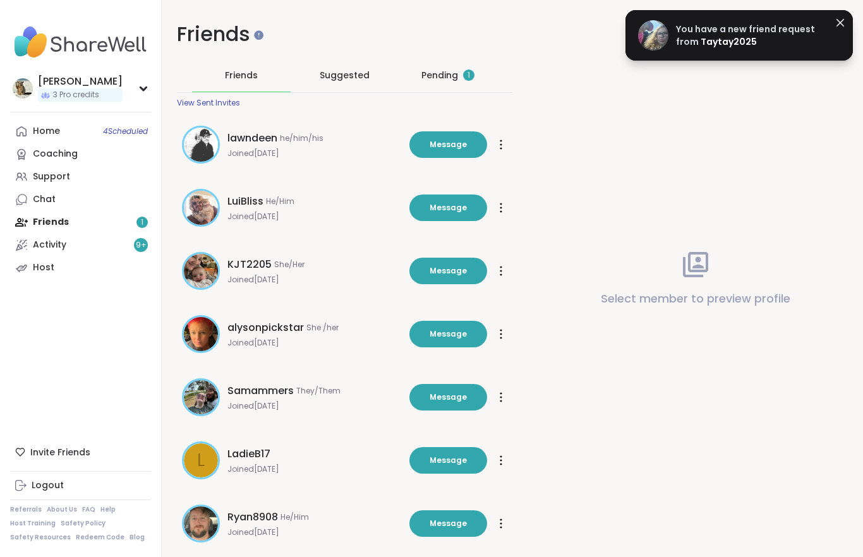
click at [445, 77] on div "Pending 1" at bounding box center [447, 75] width 53 height 13
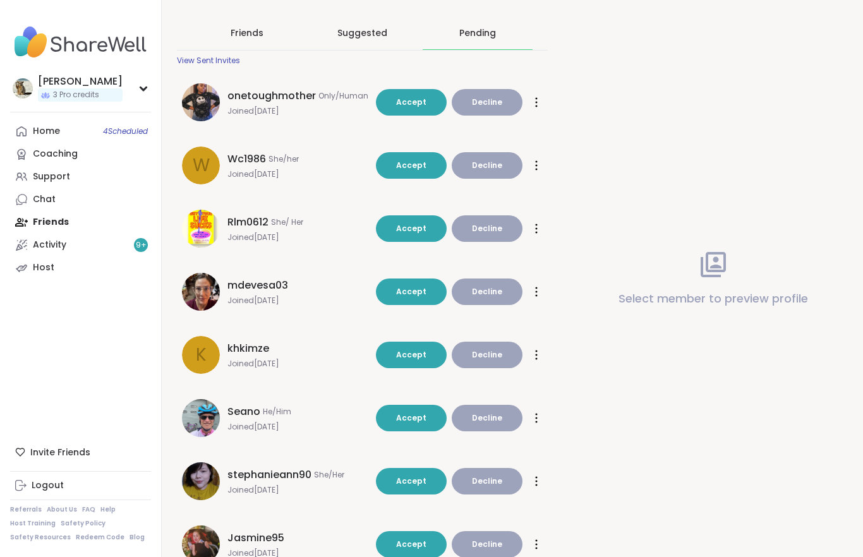
scroll to position [45, 0]
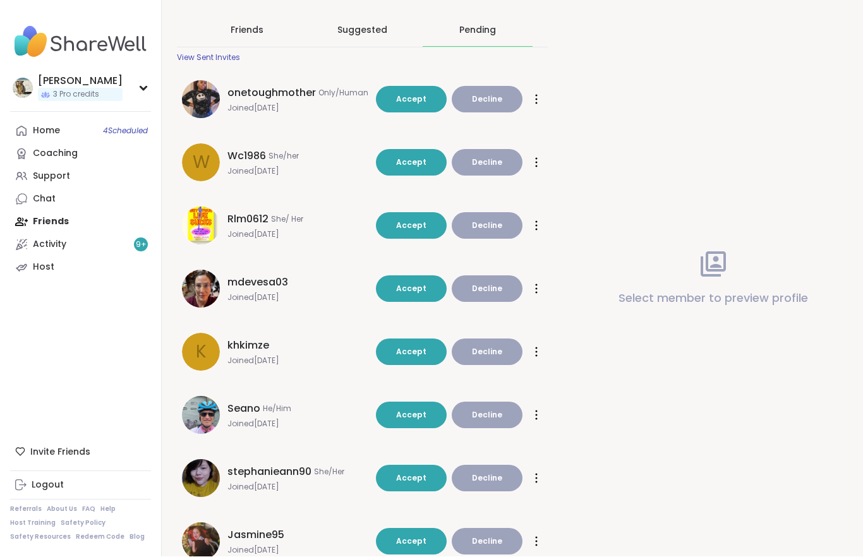
click at [408, 477] on span "Accept" at bounding box center [411, 478] width 30 height 11
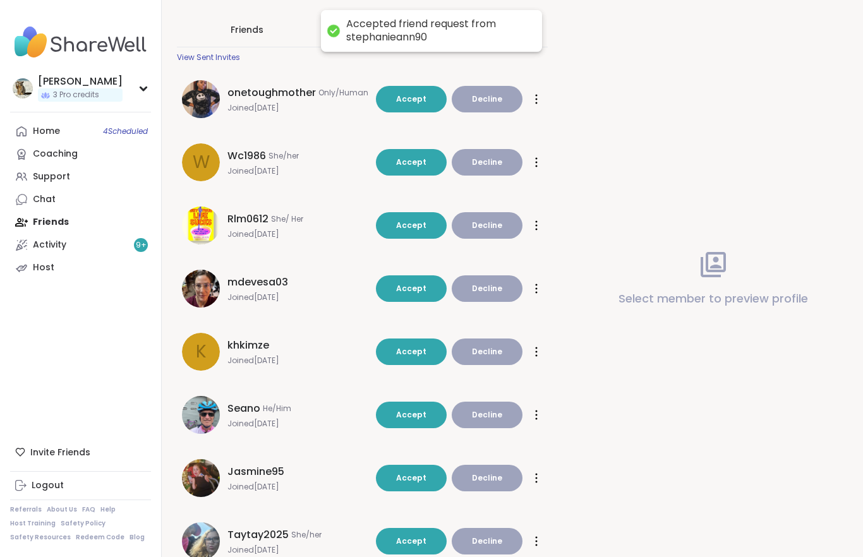
scroll to position [40, 0]
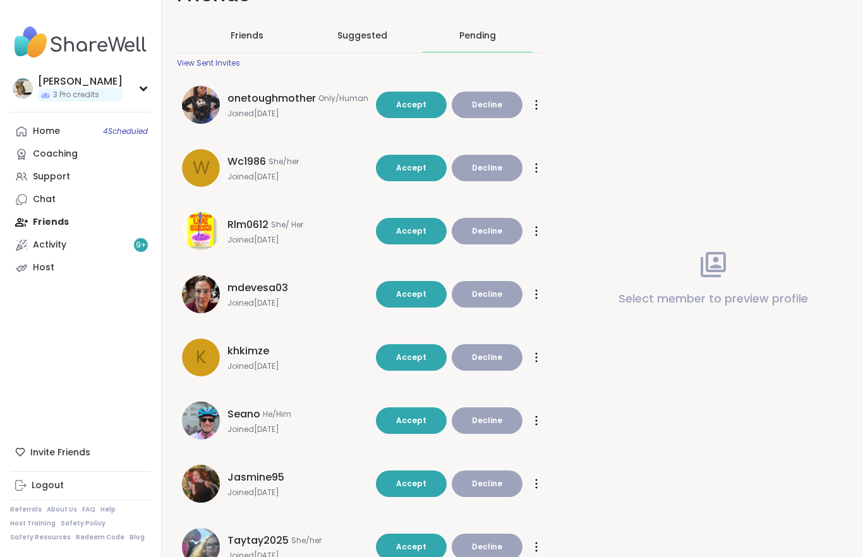
click at [407, 488] on span "Accept" at bounding box center [411, 483] width 30 height 11
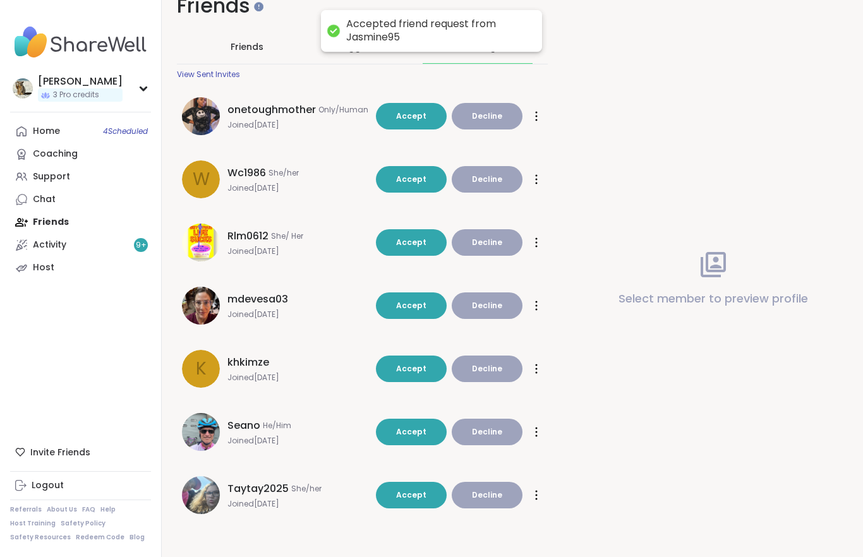
scroll to position [0, 0]
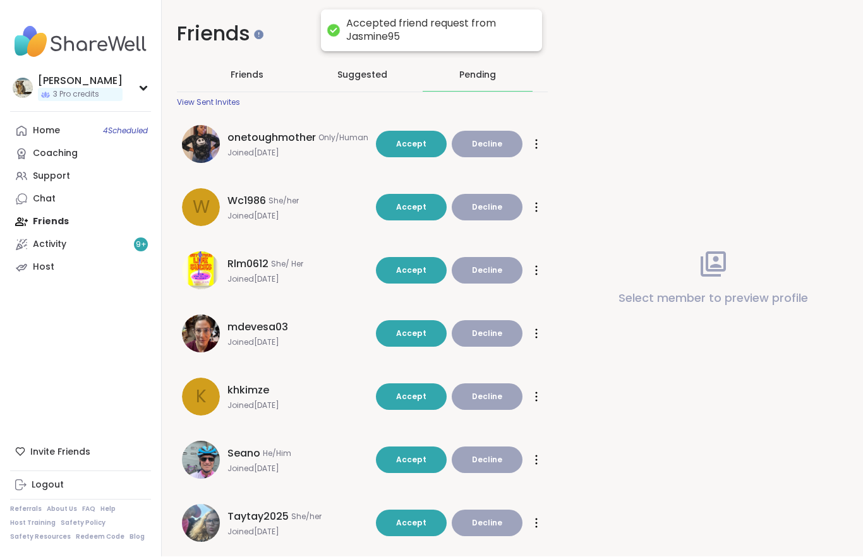
click at [404, 519] on span "Accept" at bounding box center [411, 523] width 30 height 11
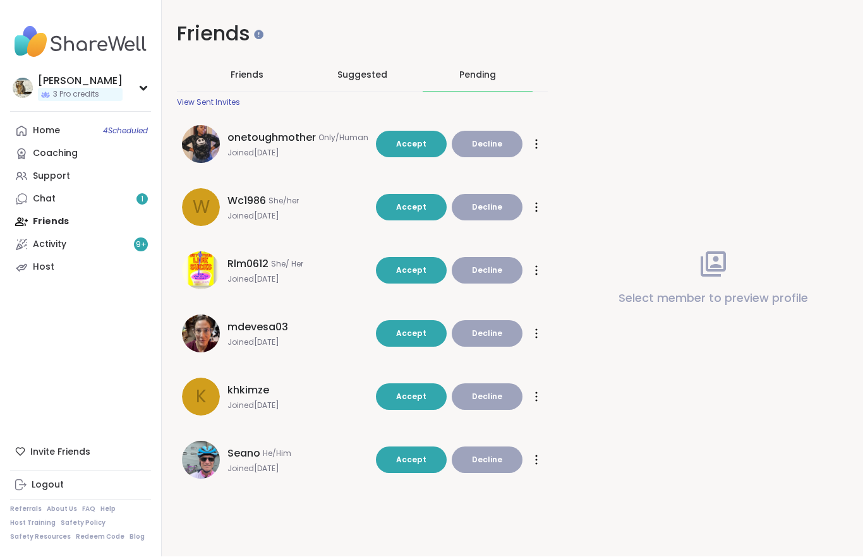
scroll to position [25, 0]
